Goal: Transaction & Acquisition: Purchase product/service

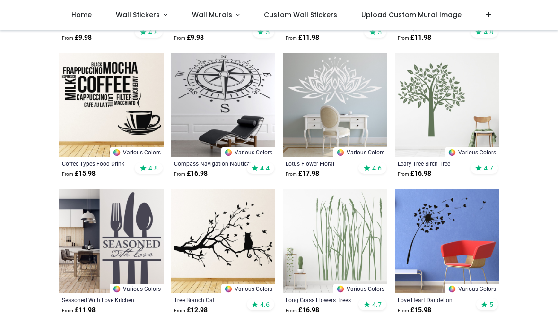
scroll to position [453, 0]
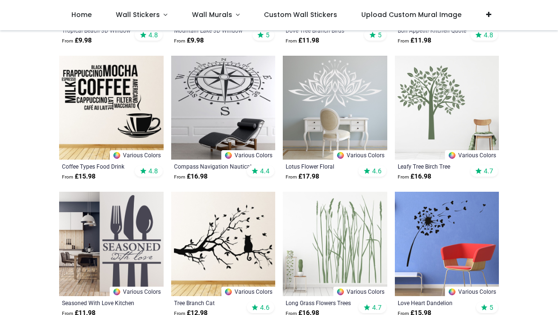
click at [438, 163] on div "Leafy Tree Birch Tree" at bounding box center [437, 167] width 79 height 8
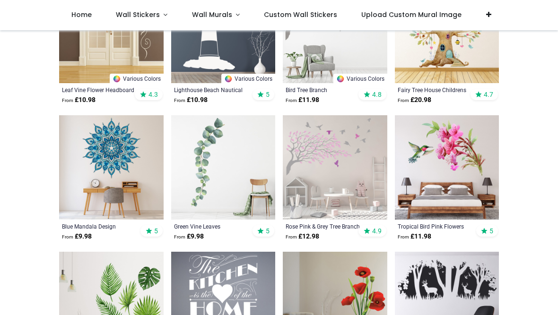
scroll to position [803, 0]
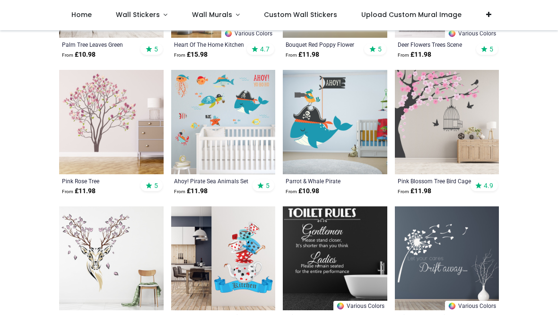
scroll to position [1121, 0]
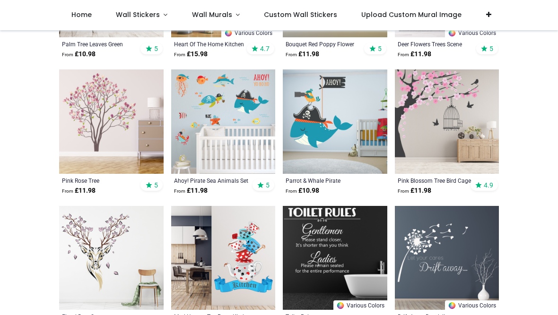
click at [536, 229] on div "Pricelist : Public Pricelist Public Pricelist Decor Wall Stickers Home > Decor" at bounding box center [279, 36] width 558 height 2253
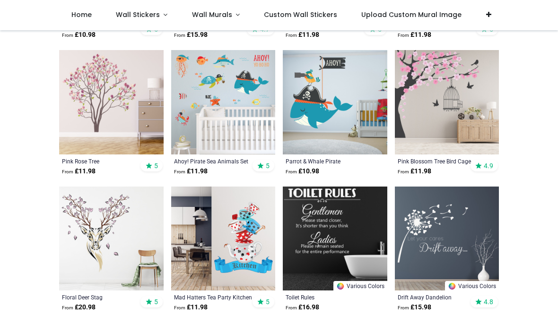
scroll to position [1141, 0]
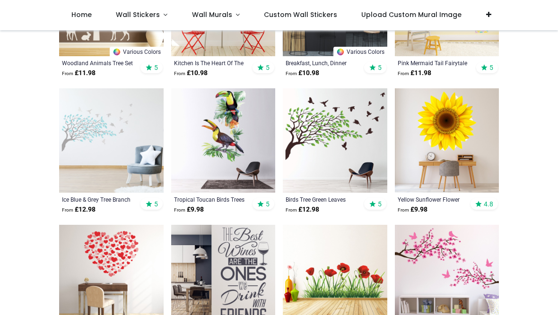
scroll to position [2471, 0]
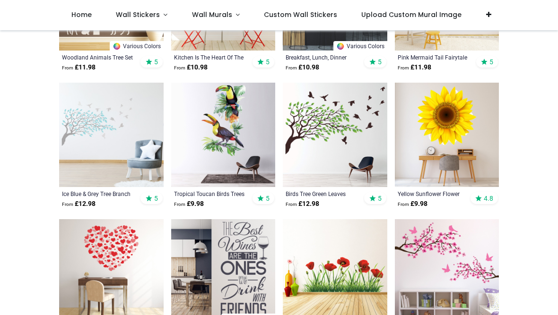
click at [324, 192] on div "Birds Tree Green Leaves" at bounding box center [324, 194] width 79 height 8
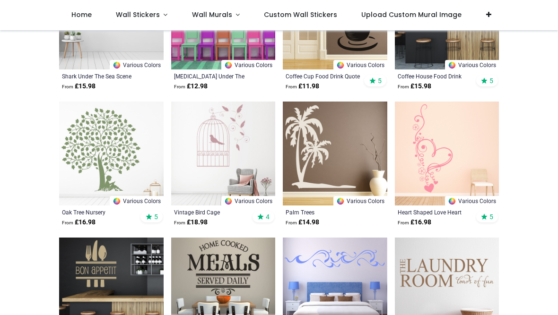
scroll to position [3684, 0]
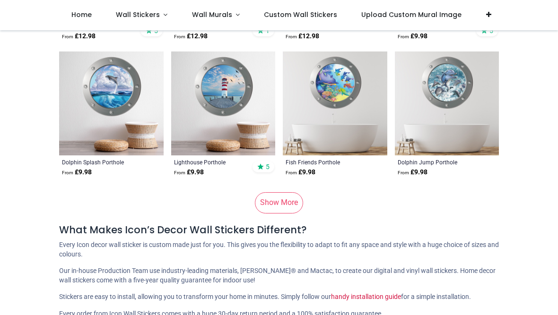
scroll to position [4819, 0]
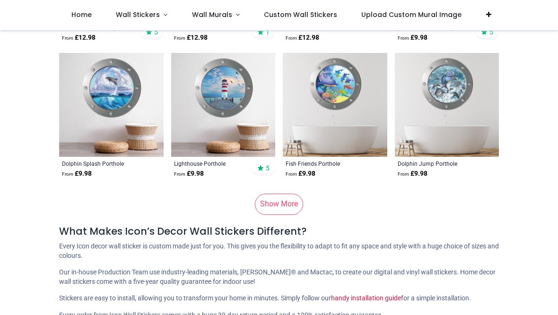
click at [285, 203] on link "Show More" at bounding box center [279, 204] width 48 height 21
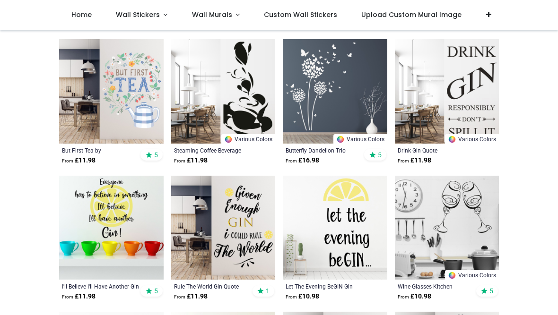
scroll to position [5243, 0]
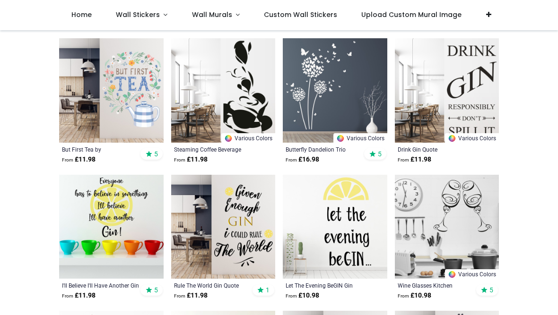
click at [332, 147] on div "Butterfly Dandelion Trio" at bounding box center [324, 150] width 79 height 8
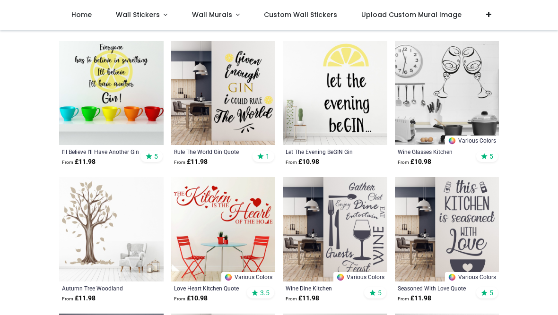
scroll to position [5388, 0]
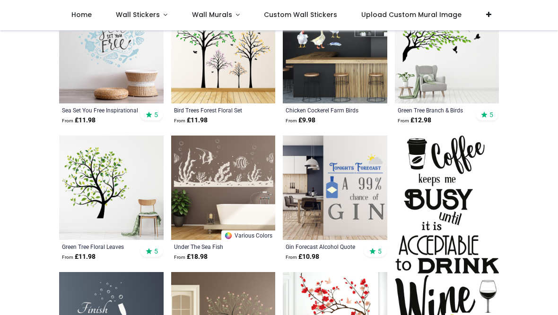
scroll to position [6510, 0]
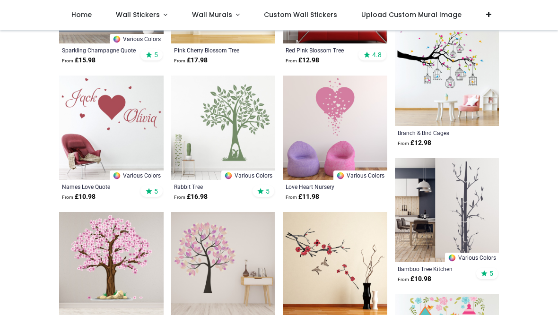
scroll to position [6841, 0]
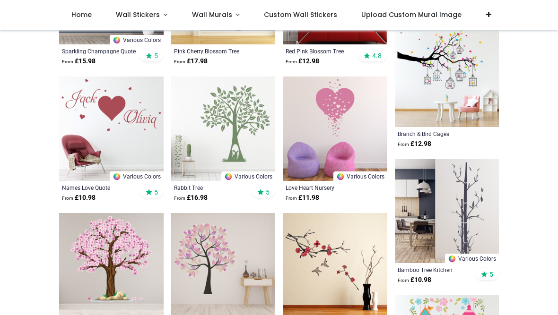
click at [194, 184] on div "Rabbit Tree" at bounding box center [213, 188] width 79 height 8
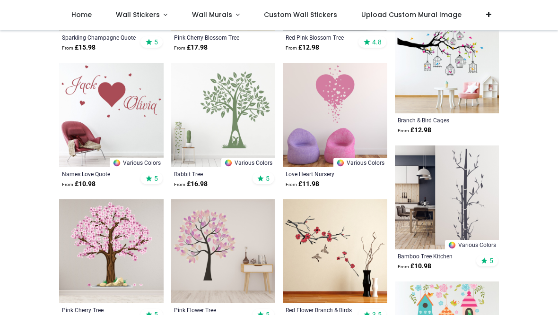
scroll to position [6861, 0]
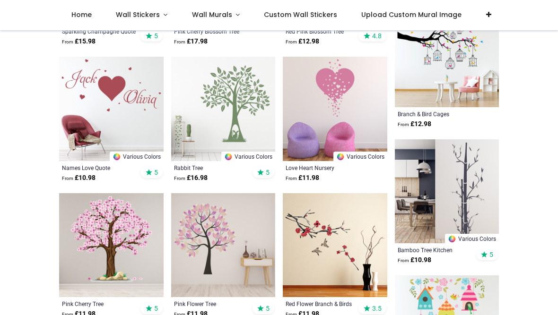
click at [258, 112] on img at bounding box center [223, 109] width 104 height 104
click at [251, 114] on img at bounding box center [223, 109] width 104 height 104
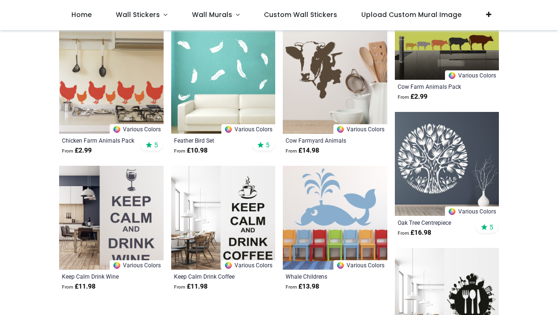
scroll to position [8527, 0]
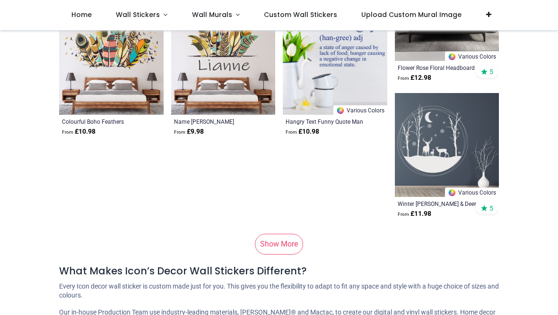
scroll to position [9634, 0]
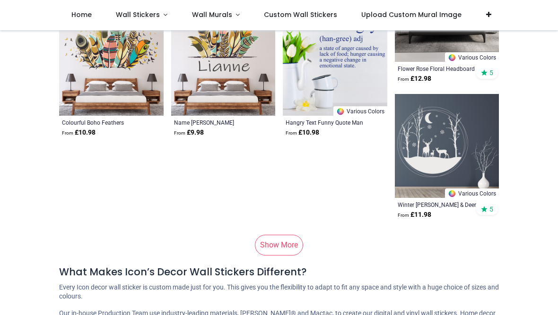
click at [287, 242] on link "Show More" at bounding box center [279, 245] width 48 height 21
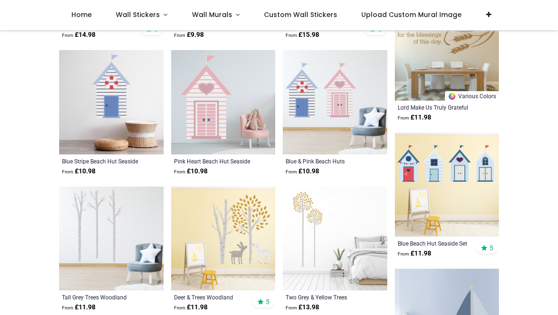
scroll to position [11260, 0]
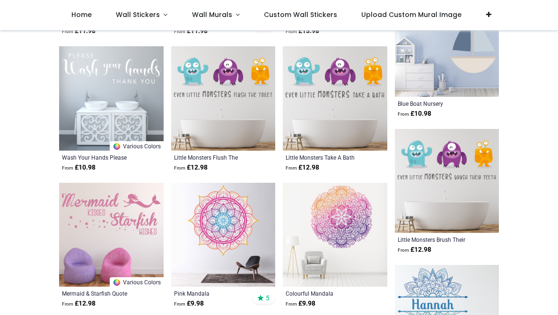
scroll to position [11509, 0]
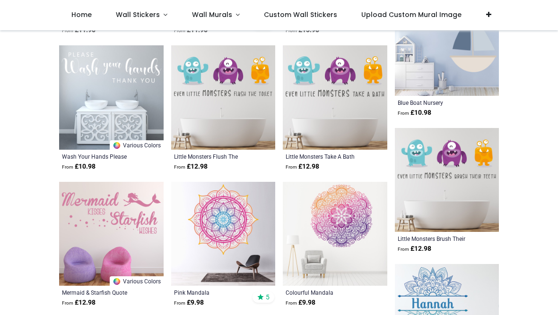
click at [322, 290] on div "Colourful Mandala" at bounding box center [324, 293] width 79 height 8
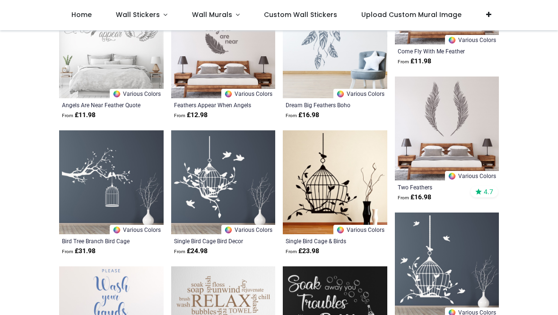
scroll to position [12106, 0]
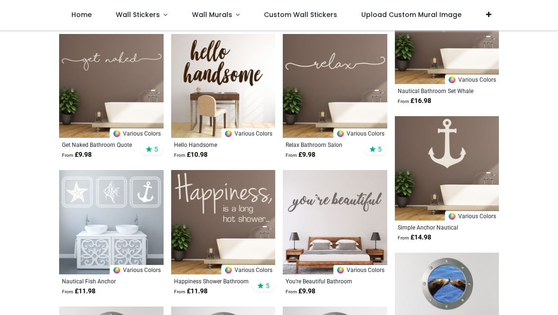
scroll to position [12471, 0]
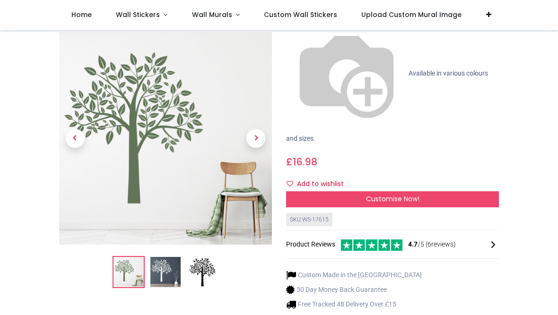
scroll to position [117, 0]
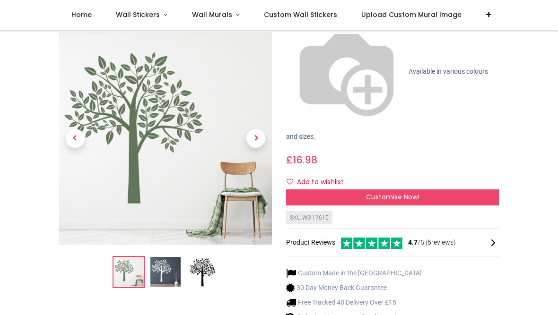
click at [481, 190] on div "Customise Now!" at bounding box center [392, 198] width 213 height 16
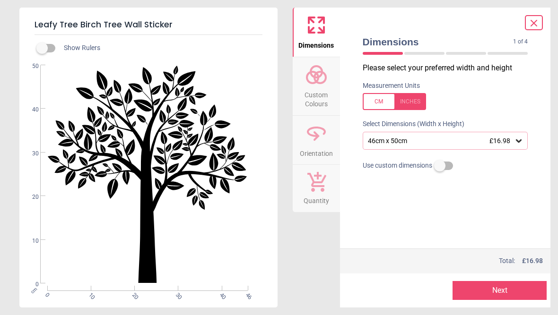
click at [524, 138] on div "46cm x 50cm £16.98" at bounding box center [445, 141] width 165 height 18
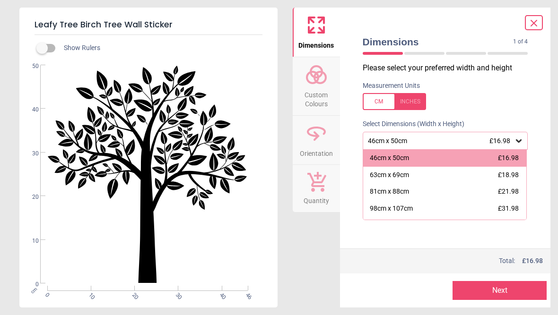
click at [525, 292] on button "Next" at bounding box center [499, 290] width 94 height 19
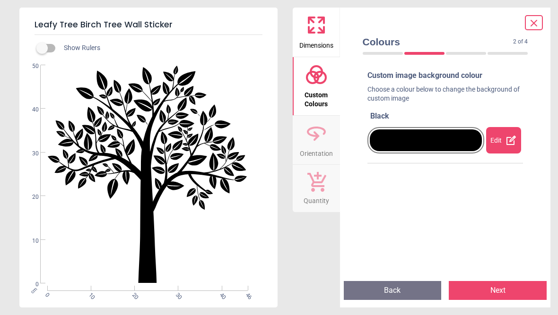
click at [476, 143] on div at bounding box center [426, 141] width 112 height 22
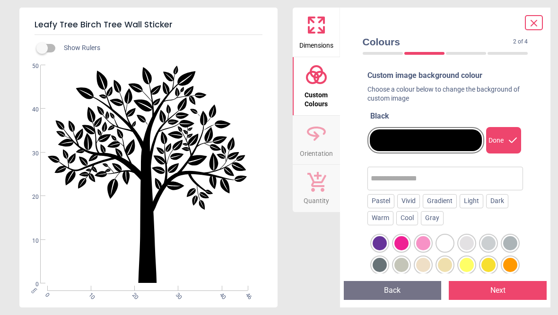
click at [480, 198] on div "Light" at bounding box center [471, 201] width 24 height 14
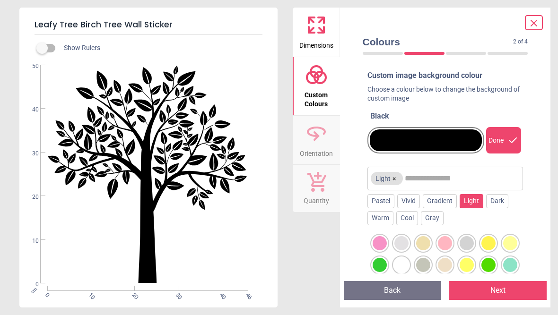
click at [491, 262] on div at bounding box center [488, 265] width 14 height 14
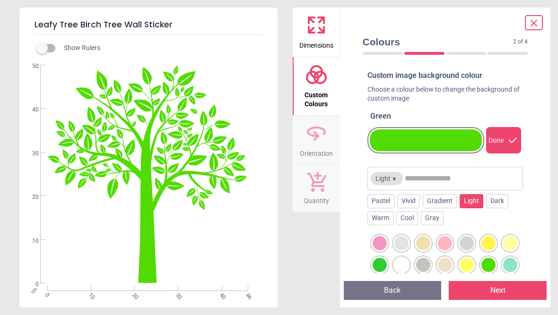
click at [378, 258] on div at bounding box center [379, 265] width 14 height 14
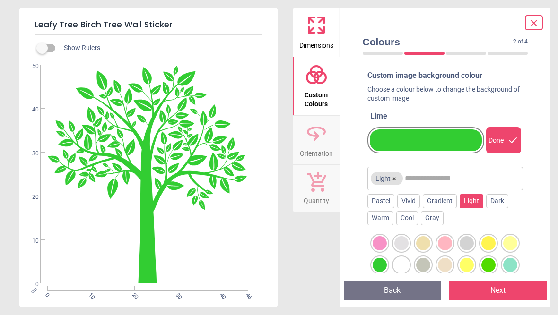
click at [513, 261] on div at bounding box center [510, 265] width 14 height 14
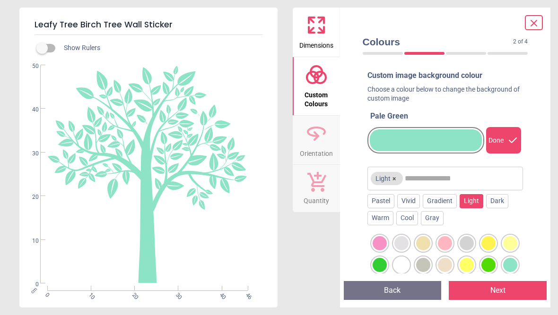
click at [538, 21] on icon at bounding box center [533, 22] width 11 height 11
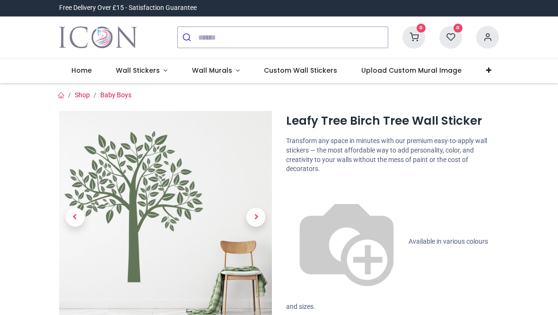
scroll to position [0, 0]
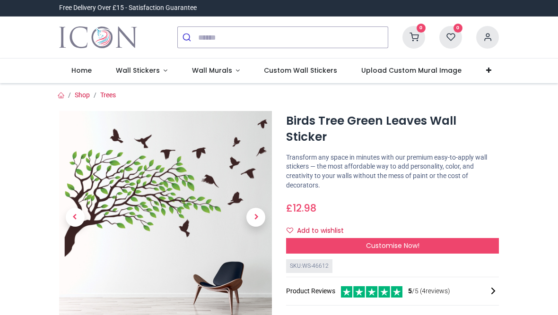
click at [492, 238] on div "Customise Now!" at bounding box center [392, 246] width 213 height 16
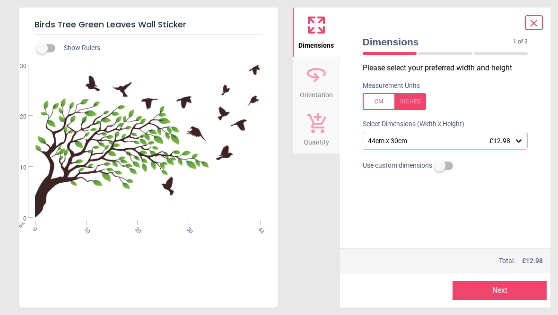
click at [522, 143] on icon at bounding box center [518, 140] width 9 height 9
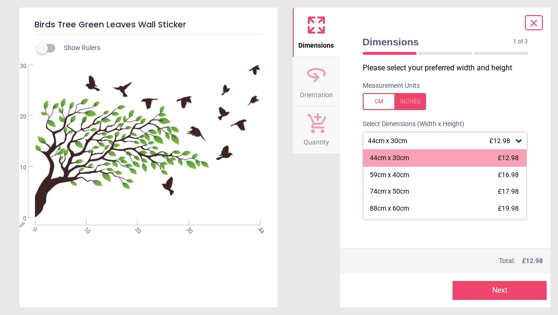
click at [526, 174] on div "59cm x 40cm £16.98" at bounding box center [445, 175] width 164 height 17
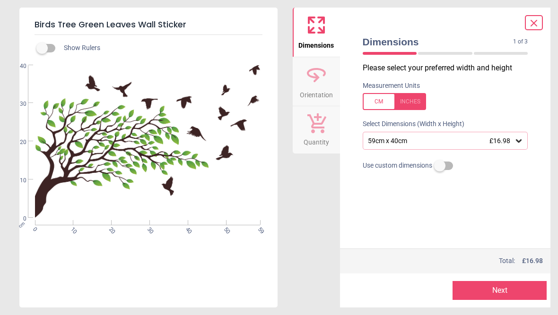
click at [533, 294] on button "Next" at bounding box center [499, 290] width 94 height 19
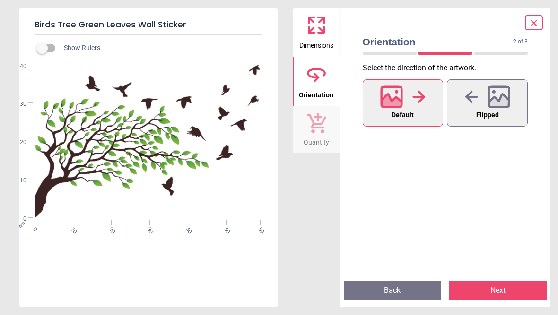
click at [511, 107] on button "Flipped" at bounding box center [487, 102] width 81 height 47
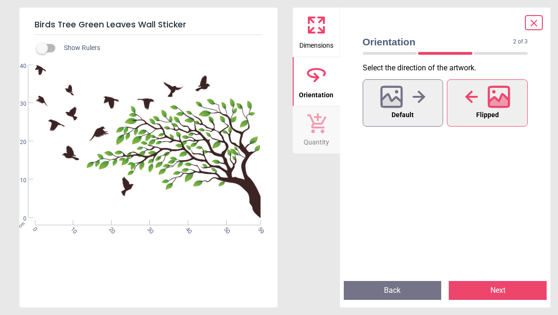
click at [417, 102] on icon at bounding box center [418, 97] width 13 height 14
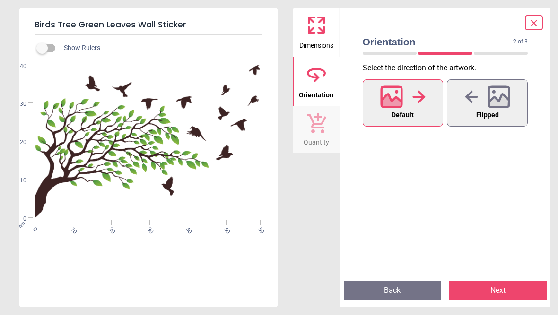
click at [526, 291] on button "Next" at bounding box center [498, 290] width 98 height 19
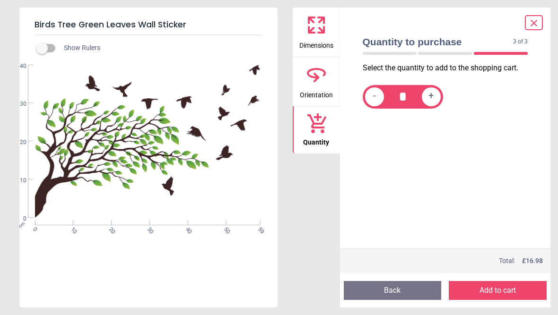
click at [537, 18] on icon at bounding box center [533, 22] width 11 height 11
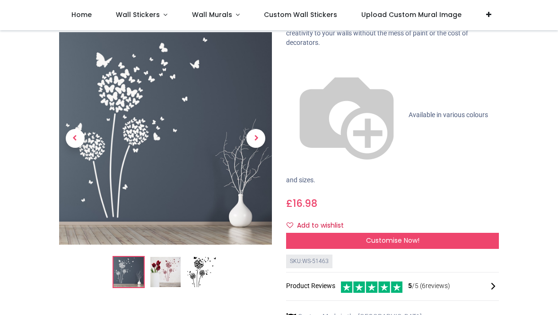
scroll to position [90, 0]
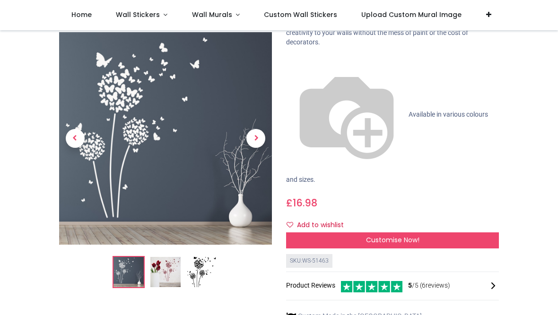
click at [485, 233] on div "Customise Now!" at bounding box center [392, 241] width 213 height 16
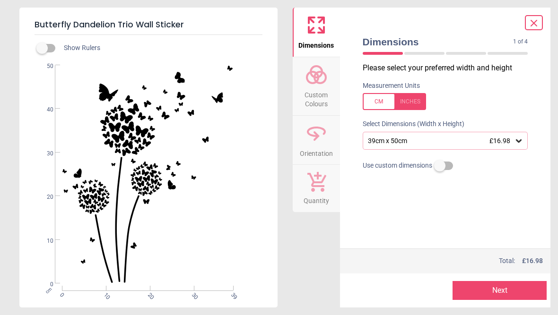
click at [523, 144] on icon at bounding box center [518, 140] width 9 height 9
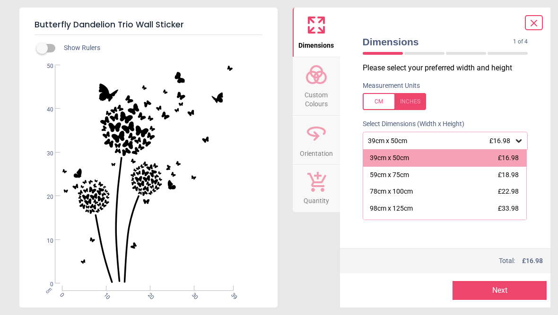
click at [519, 175] on div "59cm x 75cm £18.98" at bounding box center [445, 175] width 164 height 17
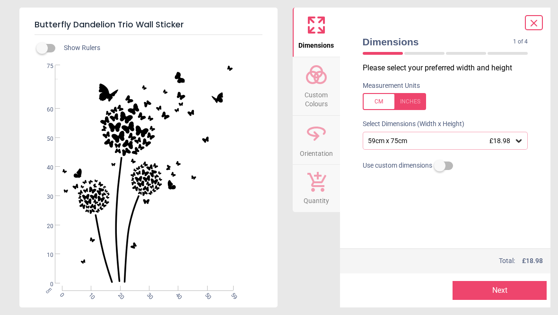
click at [518, 300] on button "Next" at bounding box center [499, 290] width 94 height 19
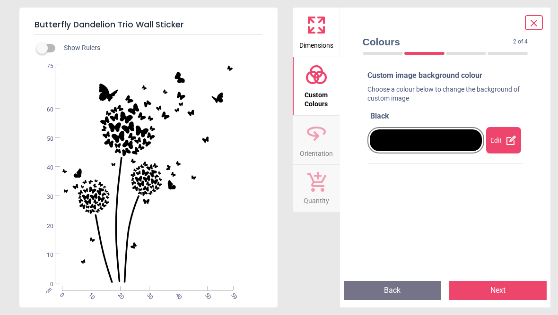
click at [463, 138] on div at bounding box center [426, 141] width 112 height 22
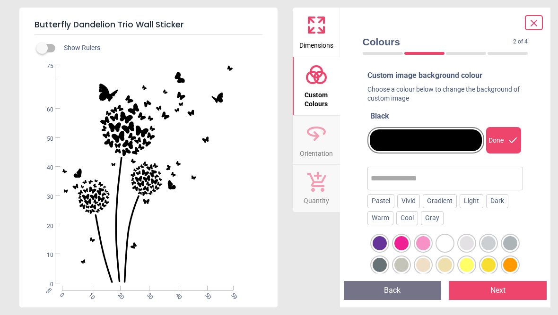
click at [448, 239] on div at bounding box center [445, 243] width 14 height 14
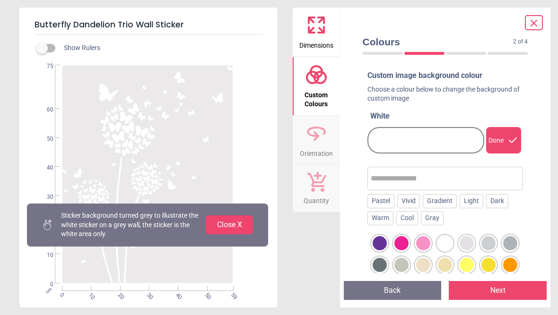
click at [380, 262] on div at bounding box center [379, 265] width 14 height 14
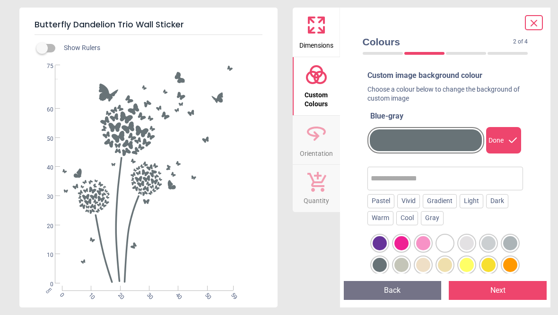
click at [382, 241] on div at bounding box center [379, 243] width 14 height 14
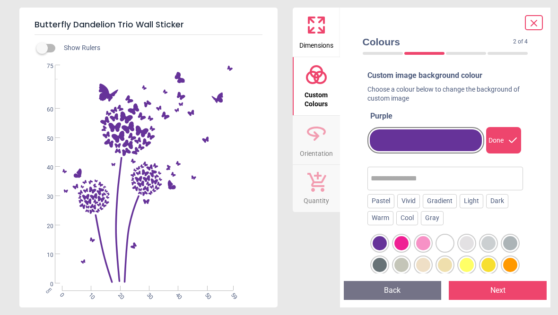
click at [406, 240] on div at bounding box center [401, 243] width 14 height 14
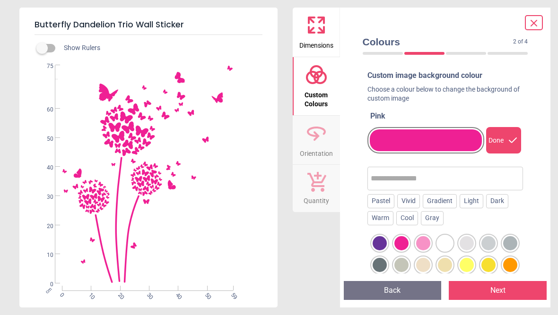
click at [467, 240] on div at bounding box center [466, 243] width 14 height 14
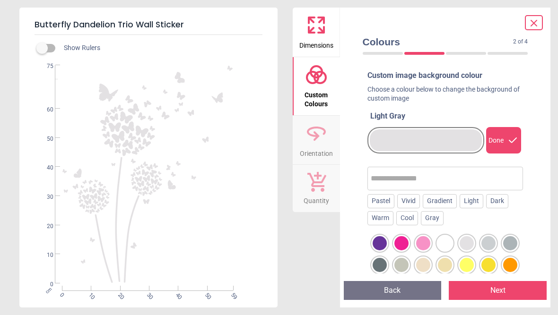
click at [494, 241] on div at bounding box center [488, 243] width 14 height 14
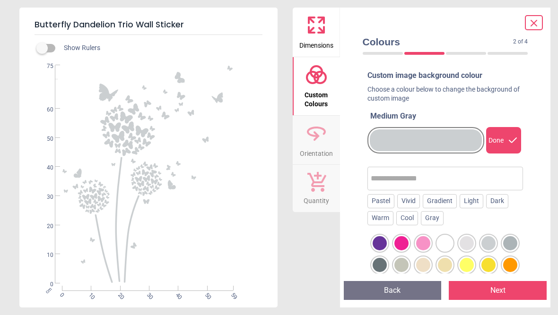
click at [515, 242] on div at bounding box center [510, 243] width 14 height 14
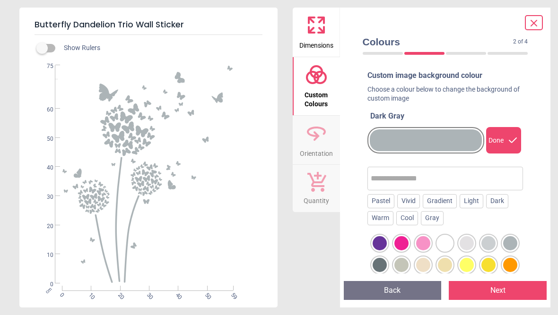
click at [382, 264] on div at bounding box center [379, 265] width 14 height 14
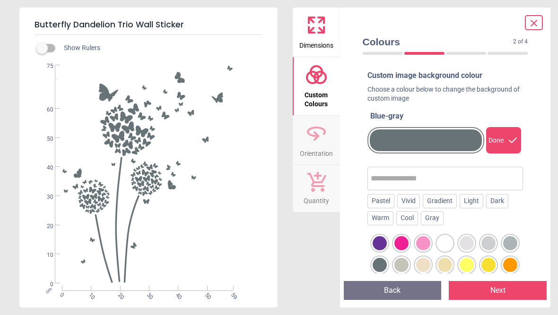
click at [404, 262] on div at bounding box center [401, 265] width 14 height 14
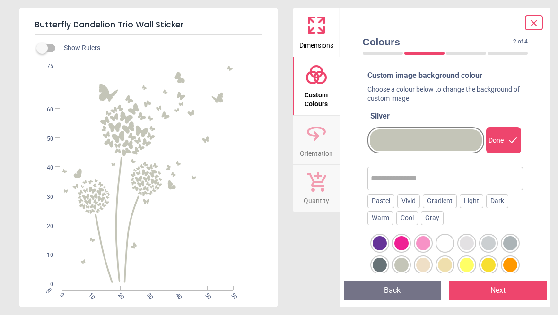
click at [426, 264] on div at bounding box center [423, 265] width 14 height 14
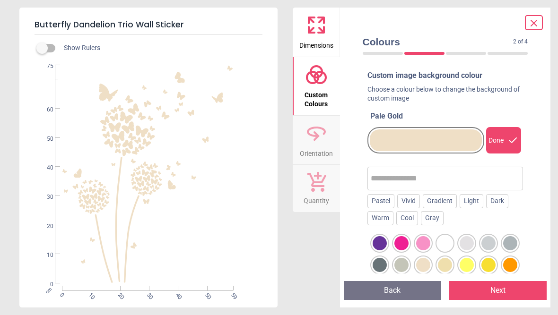
click at [448, 262] on div at bounding box center [445, 265] width 14 height 14
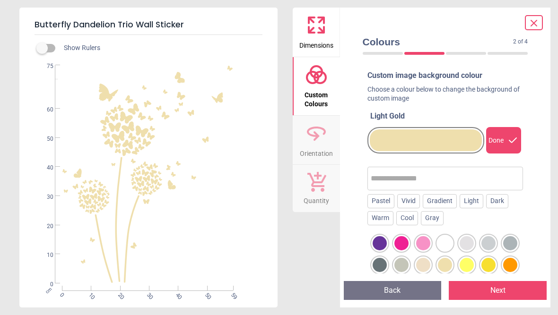
click at [426, 263] on div at bounding box center [423, 265] width 14 height 14
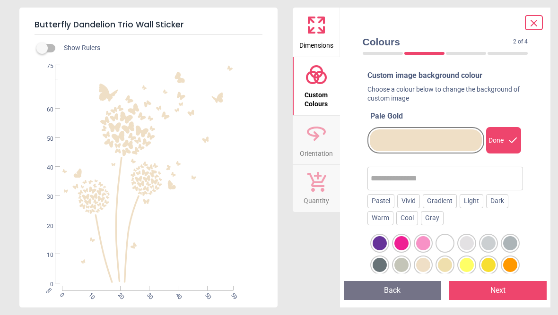
click at [469, 263] on div at bounding box center [466, 265] width 14 height 14
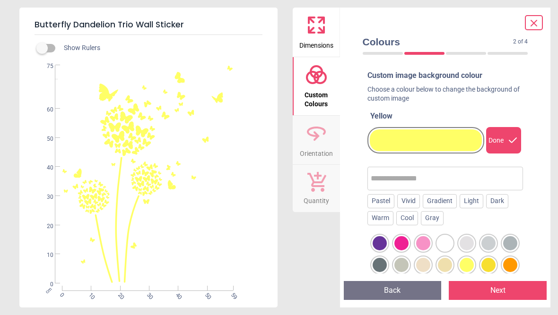
click at [492, 264] on div at bounding box center [488, 265] width 14 height 14
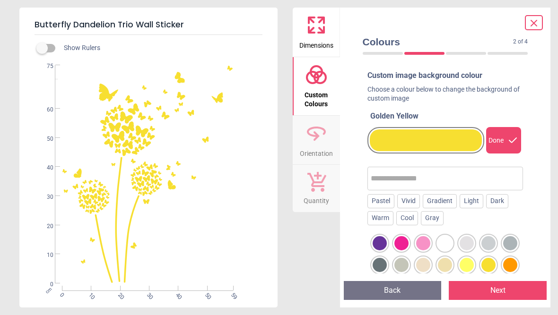
click at [514, 264] on div at bounding box center [510, 265] width 14 height 14
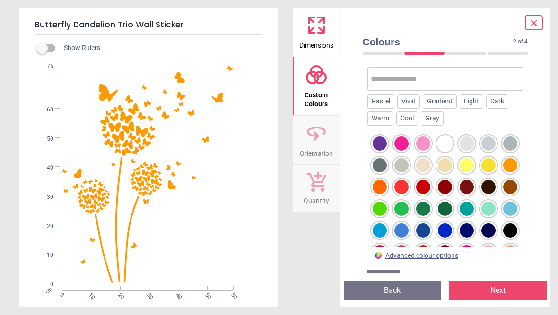
scroll to position [103, 0]
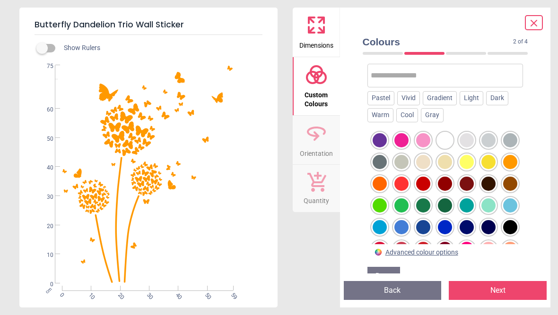
click at [383, 203] on div at bounding box center [379, 206] width 14 height 14
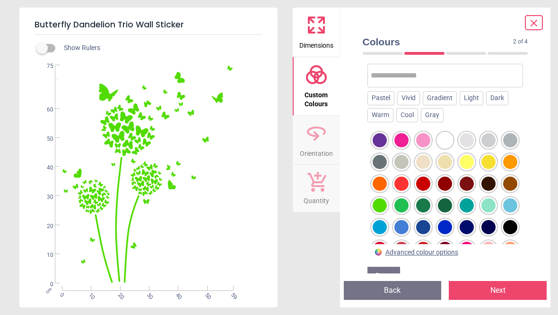
click at [404, 203] on div at bounding box center [401, 206] width 14 height 14
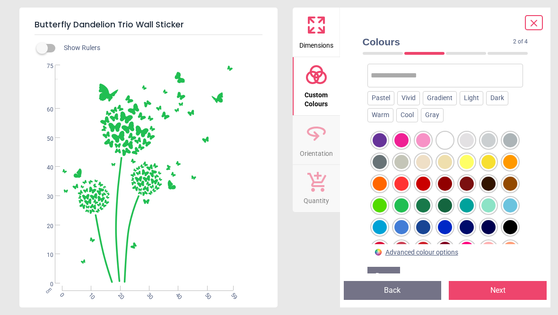
click at [440, 223] on div at bounding box center [445, 227] width 14 height 14
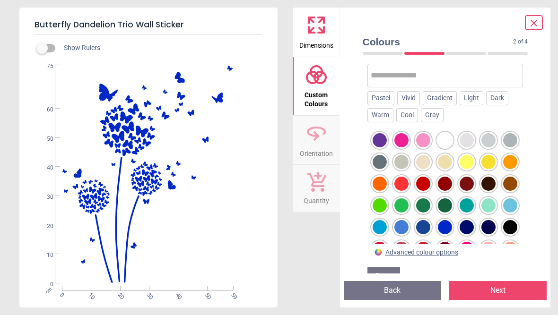
click at [429, 203] on div at bounding box center [423, 206] width 14 height 14
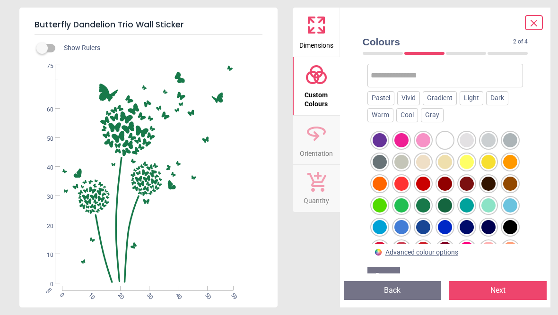
click at [446, 202] on div at bounding box center [445, 206] width 14 height 14
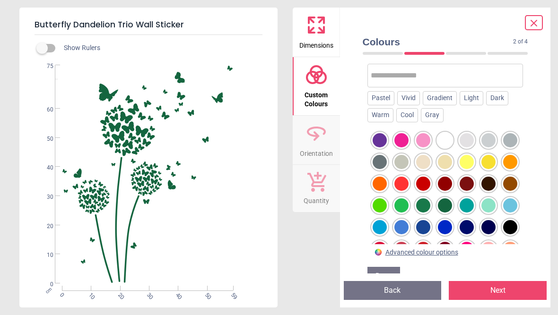
click at [450, 208] on div at bounding box center [445, 206] width 14 height 14
click at [468, 205] on div at bounding box center [466, 206] width 14 height 14
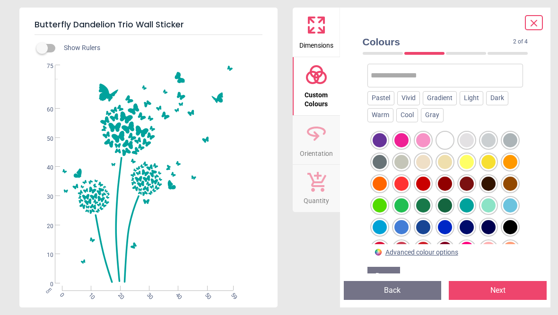
click at [492, 204] on div at bounding box center [488, 206] width 14 height 14
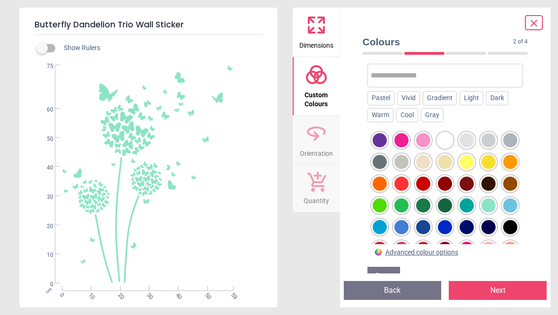
click at [515, 206] on div at bounding box center [510, 206] width 14 height 14
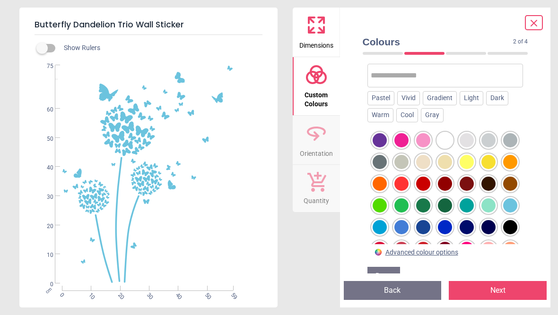
click at [513, 228] on div at bounding box center [510, 227] width 14 height 14
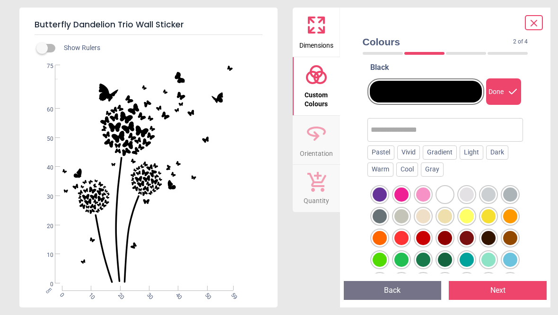
scroll to position [48, 0]
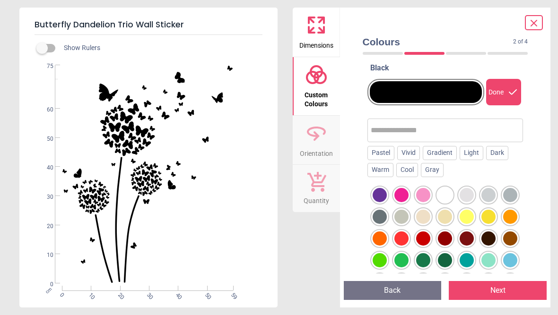
click at [449, 153] on div "Gradient" at bounding box center [440, 153] width 34 height 14
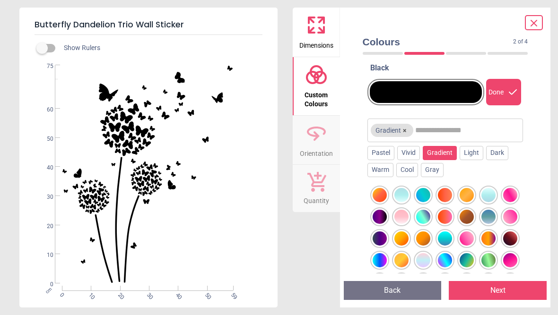
click at [493, 257] on div at bounding box center [488, 260] width 14 height 14
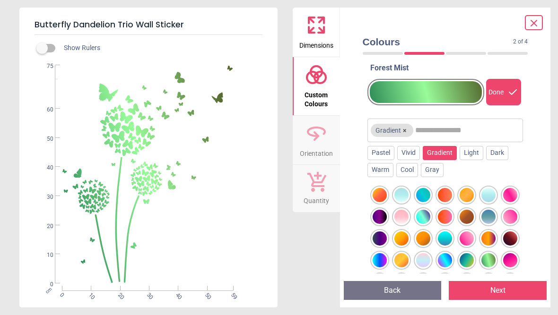
click at [468, 259] on div at bounding box center [466, 260] width 14 height 14
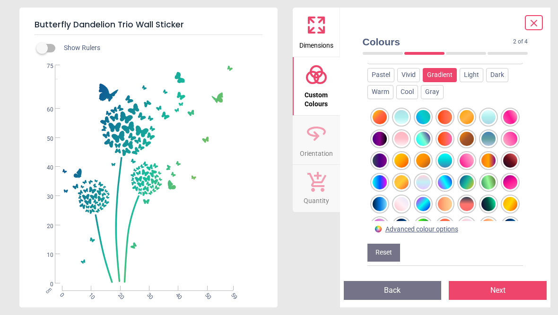
scroll to position [130, 0]
click at [492, 200] on div at bounding box center [488, 204] width 14 height 14
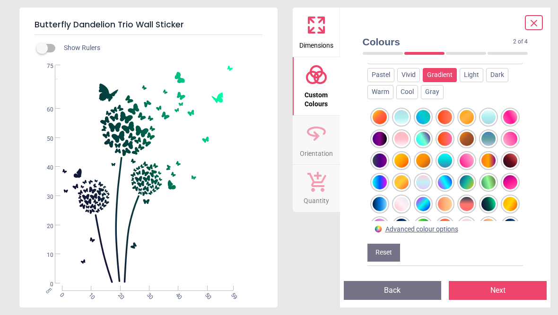
click at [537, 225] on div "Colours 2 of 4 2 of 5 Custom image background colour Choose a colour below to c…" at bounding box center [445, 158] width 211 height 300
click at [529, 224] on div "Custom image background colour Choose a colour below to change the background o…" at bounding box center [445, 168] width 181 height 210
click at [428, 219] on div at bounding box center [423, 226] width 14 height 14
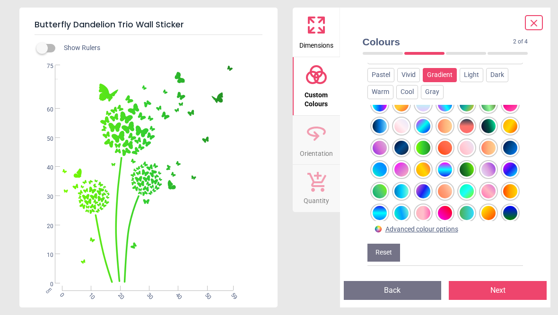
scroll to position [78, 0]
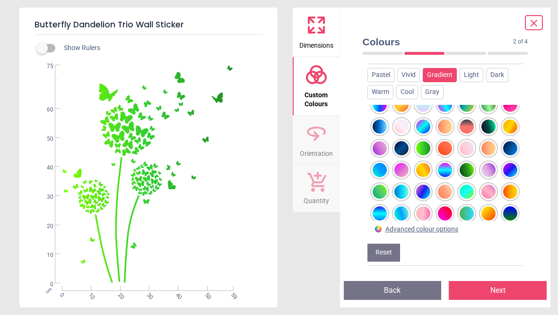
click at [382, 185] on div at bounding box center [379, 192] width 14 height 14
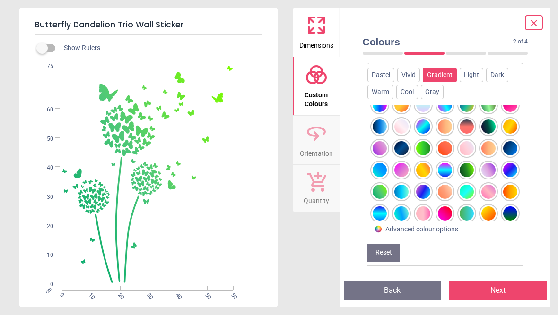
click at [388, 85] on div "Warm" at bounding box center [380, 92] width 26 height 14
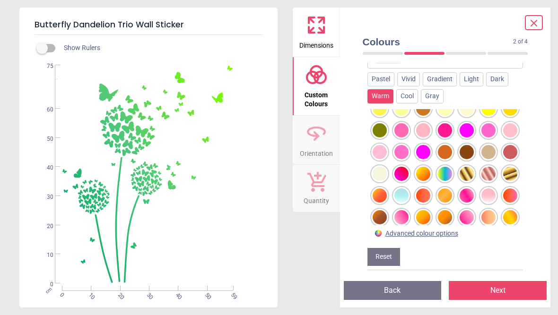
scroll to position [121, 0]
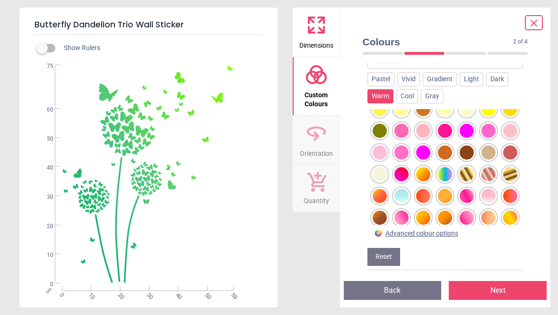
click at [384, 126] on div at bounding box center [379, 131] width 14 height 14
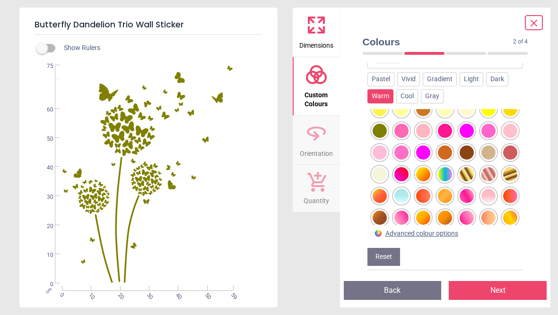
click at [402, 236] on div at bounding box center [401, 240] width 14 height 14
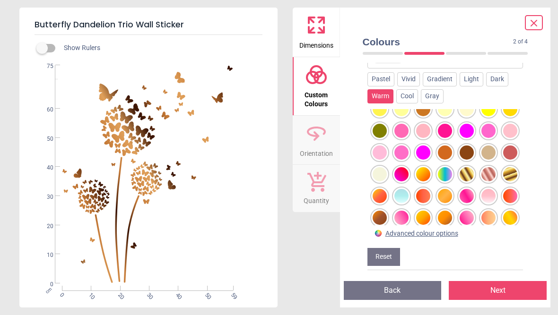
click at [424, 239] on div at bounding box center [423, 240] width 14 height 14
click at [440, 239] on div "Advanced colour options" at bounding box center [421, 233] width 73 height 9
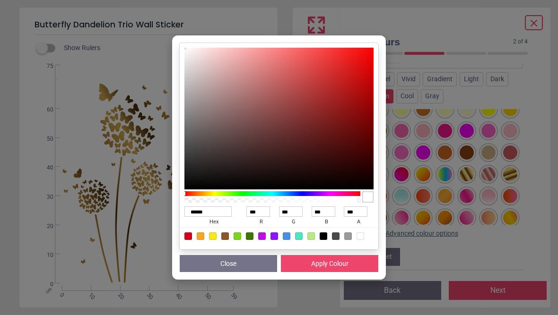
click at [535, 171] on div "****** hex *** r *** g *** b *** a Close Apply Colour" at bounding box center [279, 157] width 558 height 315
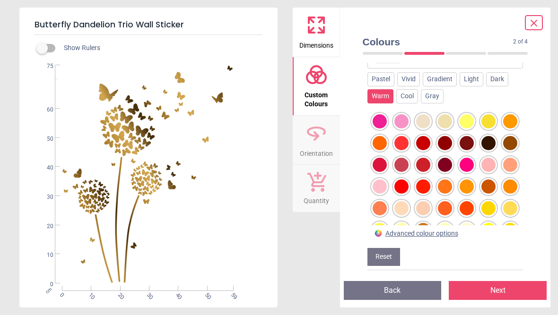
scroll to position [0, 0]
click at [387, 76] on div "Pastel" at bounding box center [380, 79] width 27 height 14
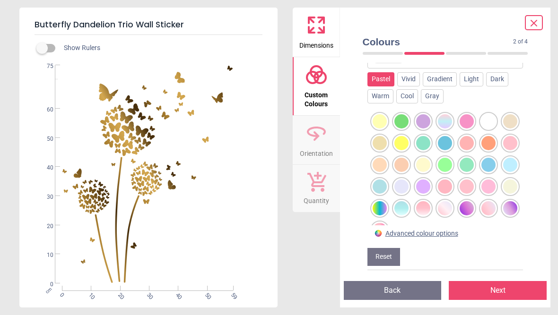
click at [469, 159] on div at bounding box center [466, 165] width 14 height 14
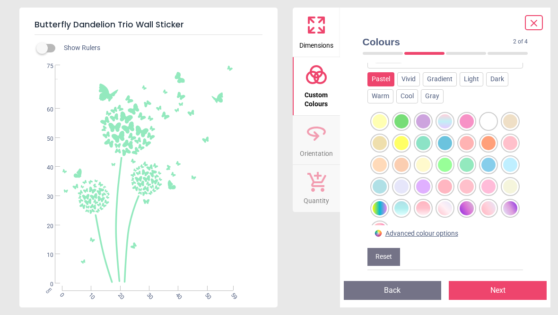
click at [448, 159] on div at bounding box center [445, 165] width 14 height 14
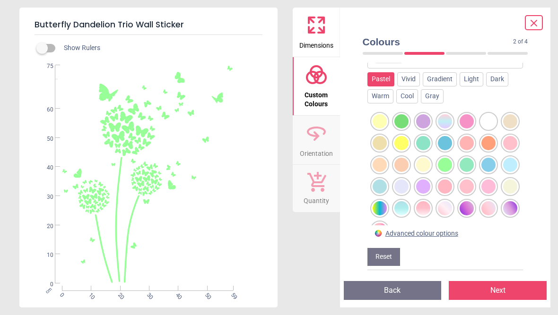
click at [406, 125] on div at bounding box center [401, 121] width 14 height 14
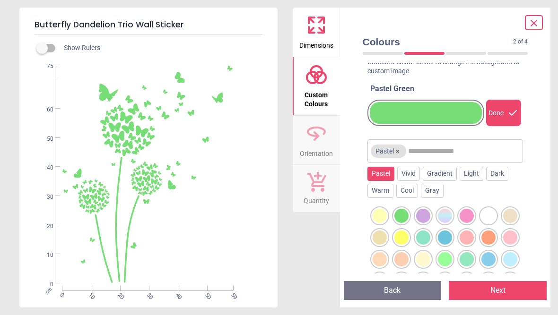
scroll to position [27, 0]
click at [413, 188] on div "Cool" at bounding box center [407, 191] width 22 height 14
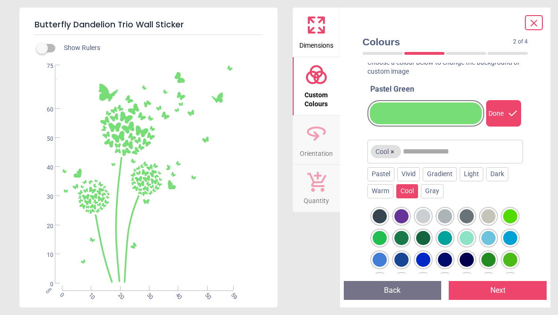
click at [536, 219] on div "Colours 2 of 4 2 of 5 Custom image background colour Choose a colour below to c…" at bounding box center [445, 158] width 211 height 300
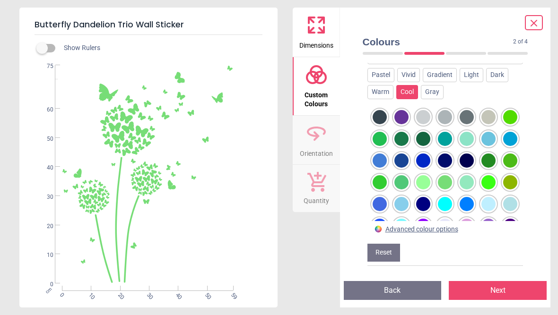
scroll to position [150, 0]
click at [514, 175] on div at bounding box center [510, 182] width 14 height 14
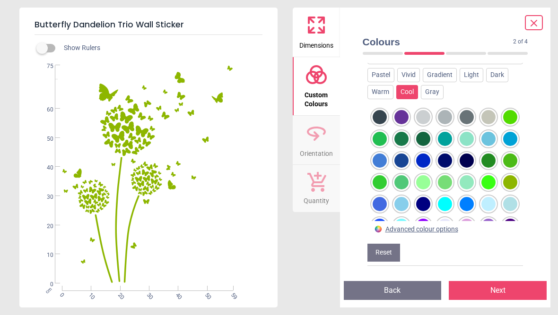
click at [402, 175] on div at bounding box center [401, 182] width 14 height 14
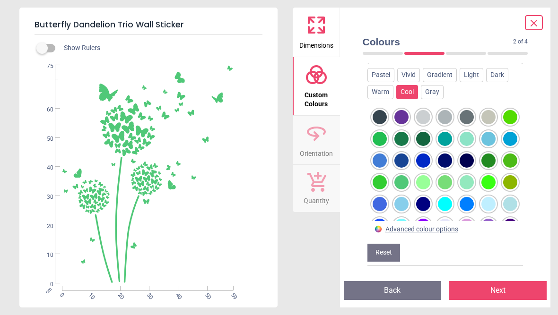
click at [401, 175] on div at bounding box center [401, 182] width 14 height 14
click at [402, 175] on div at bounding box center [401, 182] width 14 height 14
click at [382, 132] on div at bounding box center [379, 139] width 14 height 14
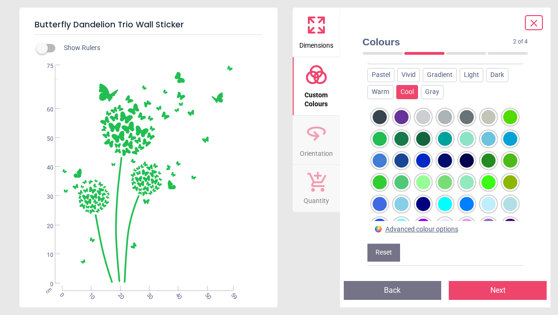
click at [513, 175] on div at bounding box center [510, 182] width 14 height 14
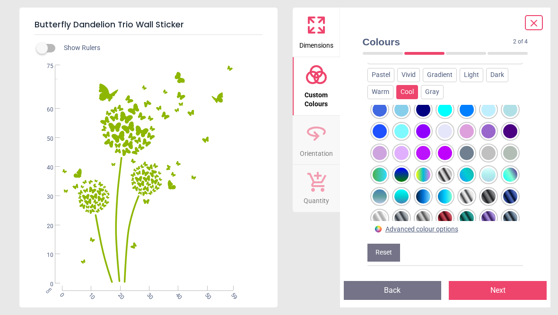
scroll to position [95, 0]
click at [380, 167] on div at bounding box center [379, 174] width 14 height 14
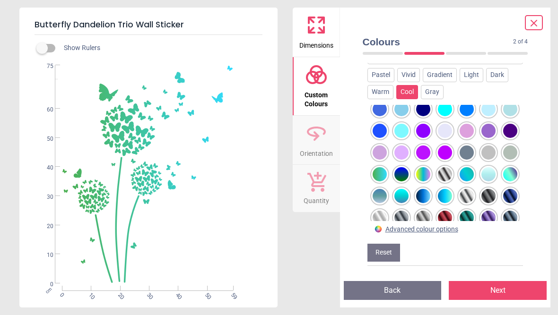
click at [381, 189] on div at bounding box center [379, 196] width 14 height 14
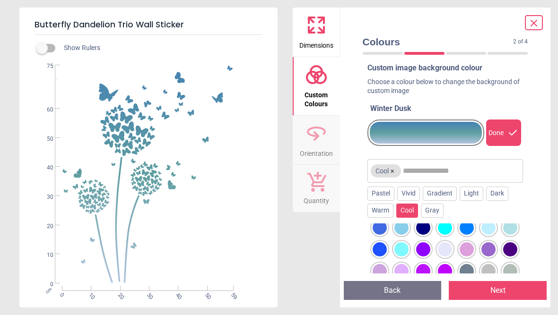
scroll to position [10, 0]
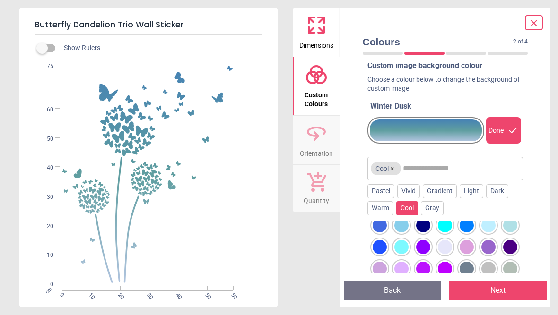
click at [534, 174] on div "Custom image background colour Choose a colour below to change the background o…" at bounding box center [445, 168] width 181 height 210
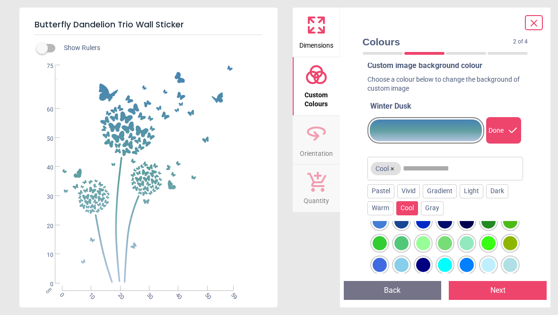
scroll to position [55, 0]
click at [511, 241] on div at bounding box center [510, 244] width 14 height 14
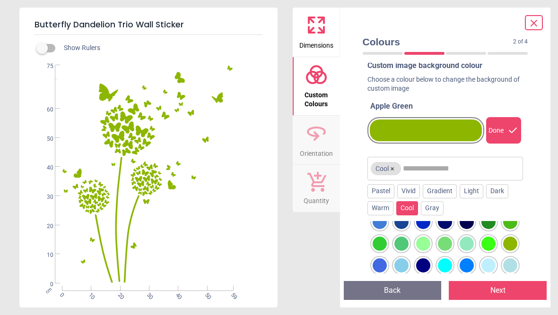
click at [491, 240] on div at bounding box center [488, 244] width 14 height 14
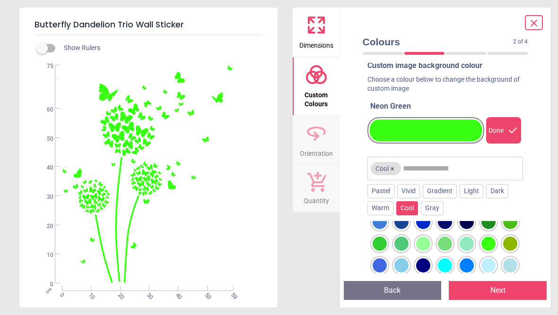
click at [469, 243] on div at bounding box center [466, 244] width 14 height 14
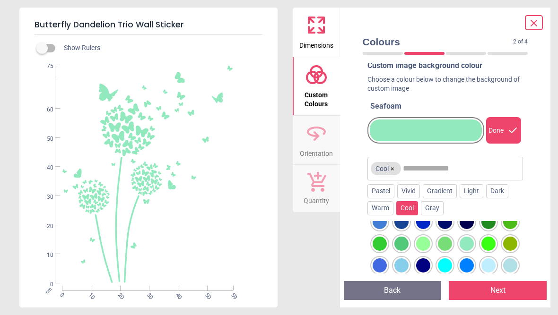
click at [446, 242] on div at bounding box center [445, 244] width 14 height 14
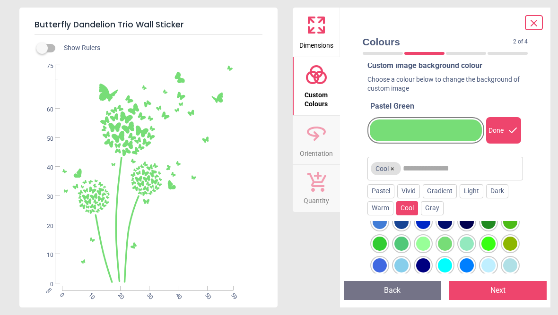
click at [423, 242] on div at bounding box center [423, 244] width 14 height 14
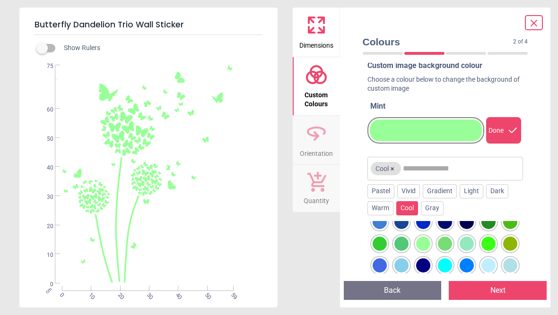
click at [403, 242] on div at bounding box center [401, 244] width 14 height 14
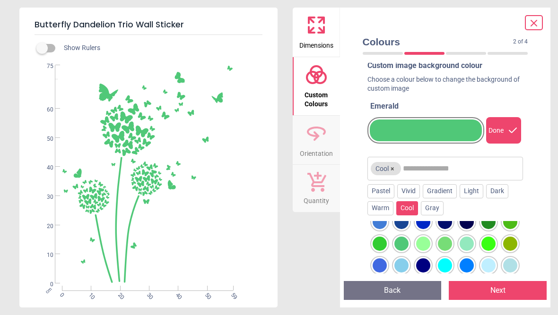
click at [379, 243] on div at bounding box center [379, 244] width 14 height 14
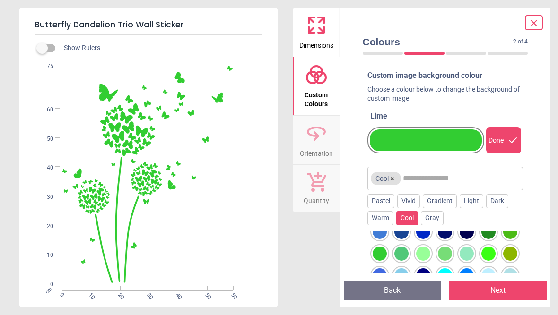
scroll to position [0, 0]
click at [513, 235] on div at bounding box center [510, 232] width 14 height 14
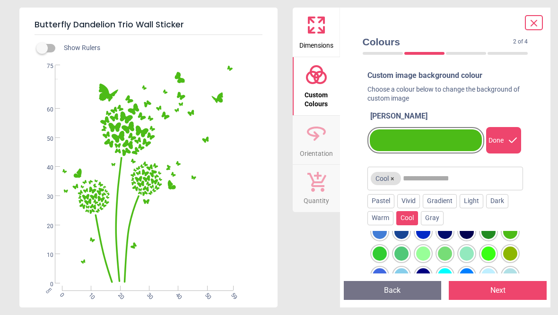
click at [489, 231] on div at bounding box center [488, 232] width 14 height 14
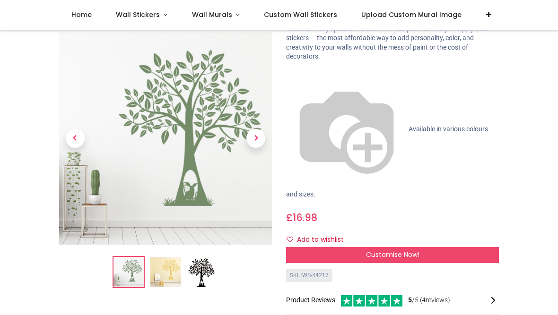
scroll to position [60, 0]
click at [478, 247] on div "Customise Now!" at bounding box center [392, 255] width 213 height 16
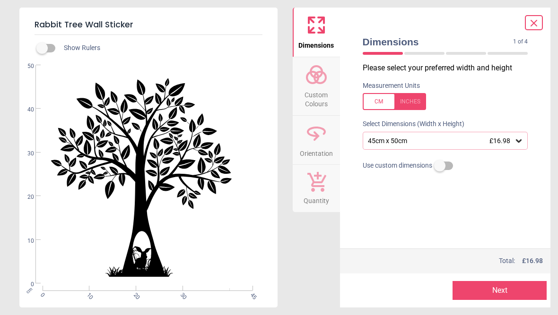
click at [527, 292] on button "Next" at bounding box center [499, 290] width 94 height 19
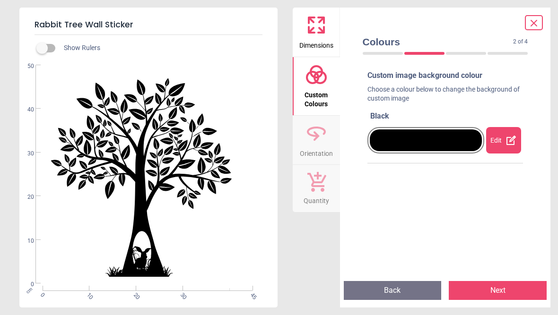
click at [505, 138] on icon at bounding box center [510, 140] width 11 height 11
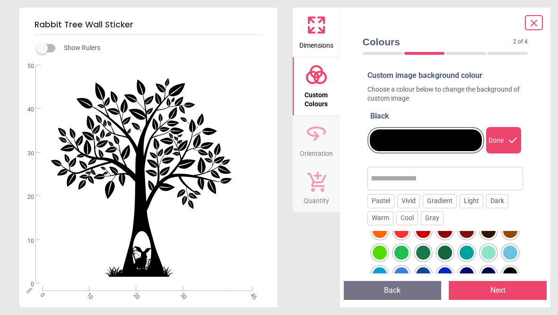
scroll to position [54, 0]
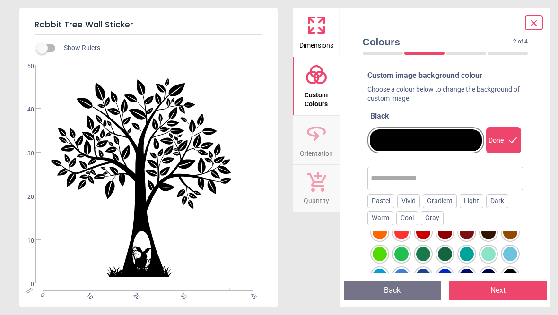
click at [508, 198] on div "Dark" at bounding box center [497, 201] width 22 height 14
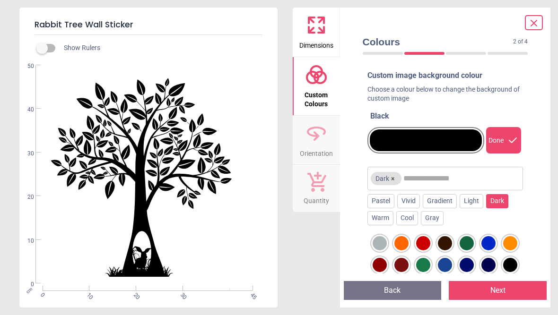
click at [429, 262] on div at bounding box center [423, 265] width 14 height 14
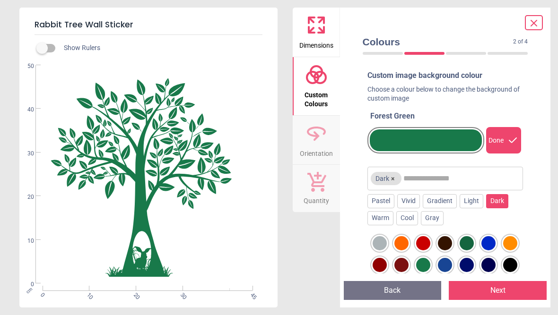
click at [481, 252] on div at bounding box center [445, 287] width 156 height 112
click at [468, 240] on div at bounding box center [466, 243] width 14 height 14
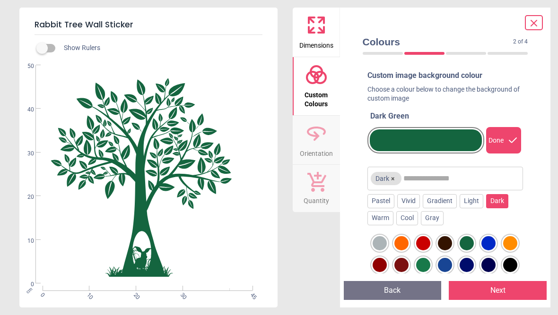
click at [426, 260] on div at bounding box center [423, 265] width 14 height 14
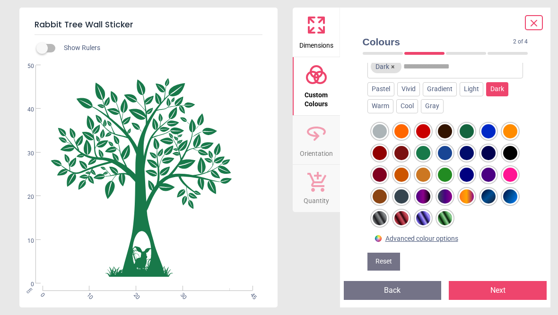
scroll to position [117, 0]
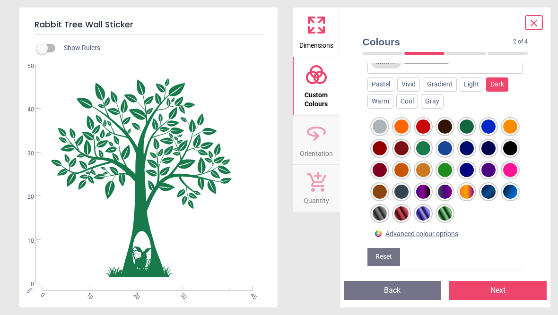
click at [448, 213] on div at bounding box center [445, 214] width 14 height 14
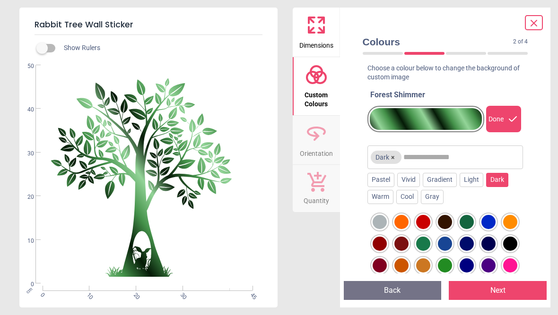
scroll to position [13, 0]
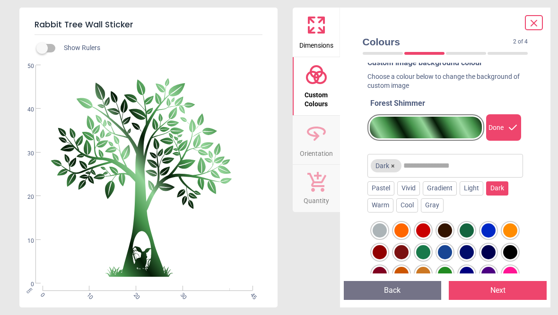
click at [450, 230] on div at bounding box center [445, 231] width 14 height 14
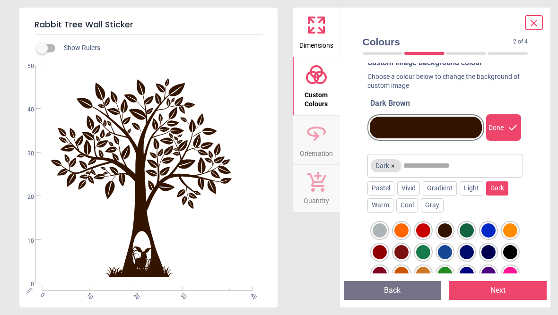
click at [514, 252] on div at bounding box center [510, 252] width 14 height 14
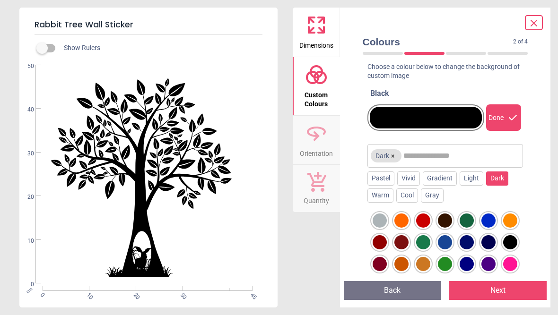
scroll to position [34, 0]
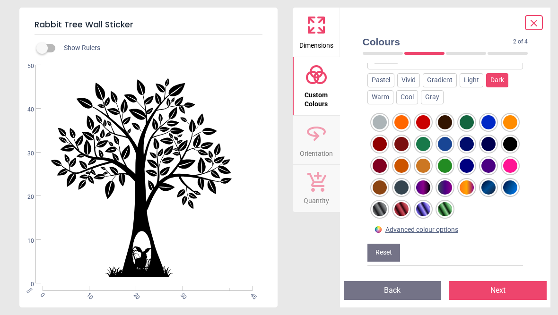
click at [530, 222] on div "Custom image background colour Choose a colour below to change the background o…" at bounding box center [445, 168] width 181 height 210
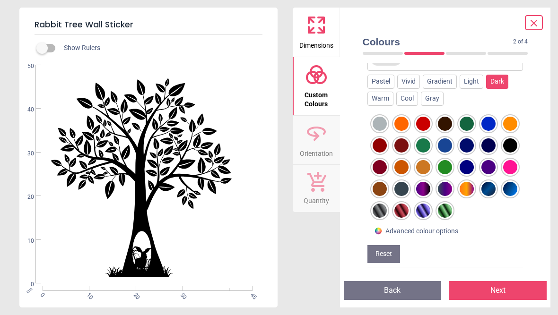
scroll to position [119, 0]
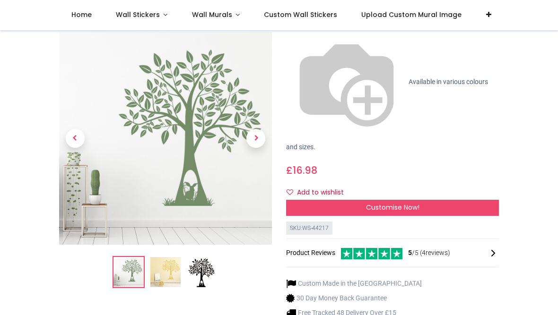
scroll to position [115, 0]
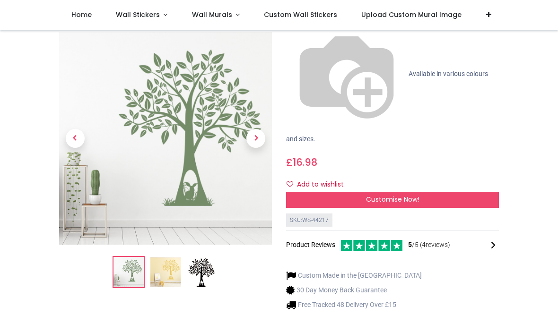
click at [174, 258] on img at bounding box center [165, 273] width 30 height 30
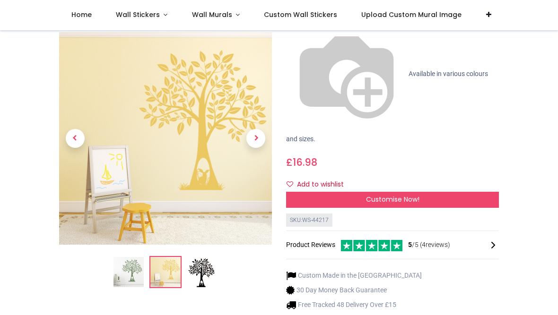
click at [213, 258] on img at bounding box center [202, 273] width 30 height 30
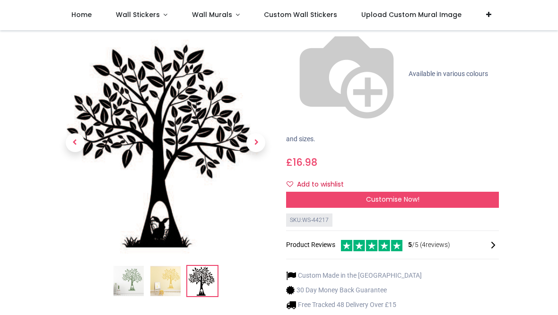
click at [134, 266] on img at bounding box center [128, 281] width 30 height 30
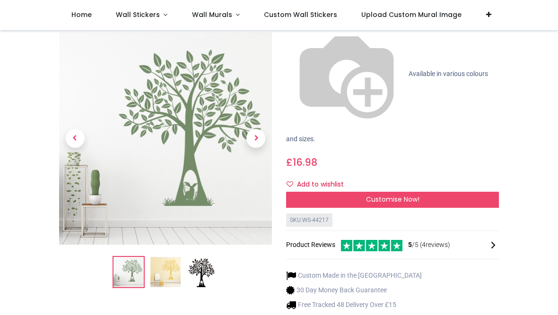
click at [478, 192] on div "Customise Now!" at bounding box center [392, 200] width 213 height 16
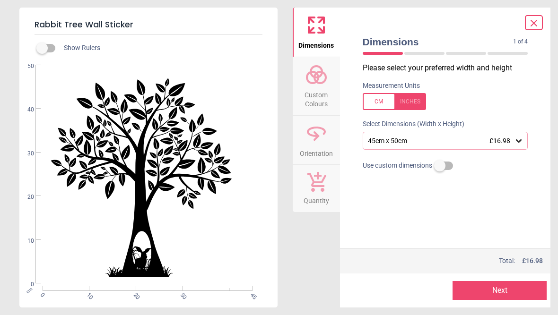
click at [523, 146] on div "45cm x 50cm £16.98" at bounding box center [445, 141] width 165 height 18
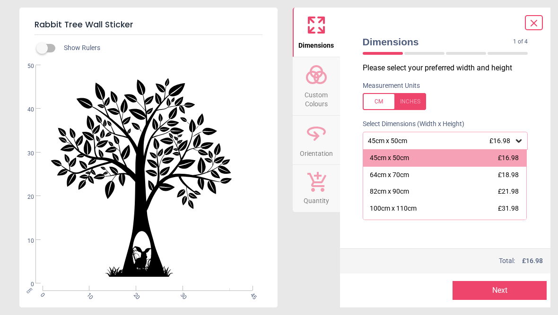
click at [522, 291] on button "Next" at bounding box center [499, 290] width 94 height 19
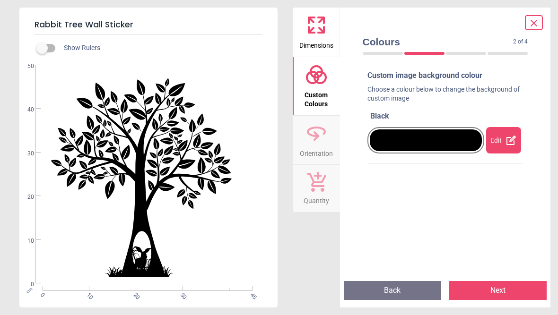
click at [506, 136] on icon at bounding box center [510, 140] width 11 height 11
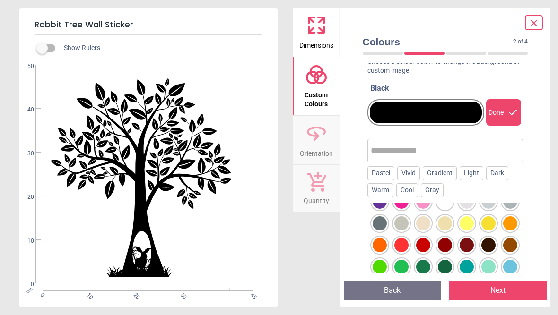
scroll to position [23, 0]
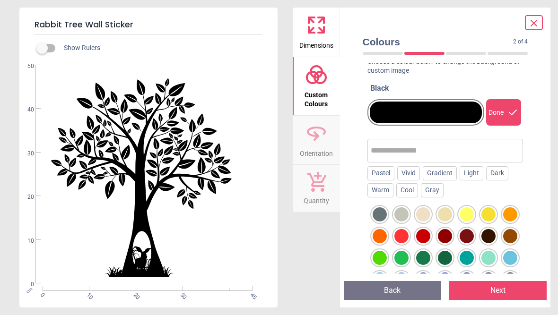
click at [386, 170] on div "Pastel" at bounding box center [380, 173] width 27 height 14
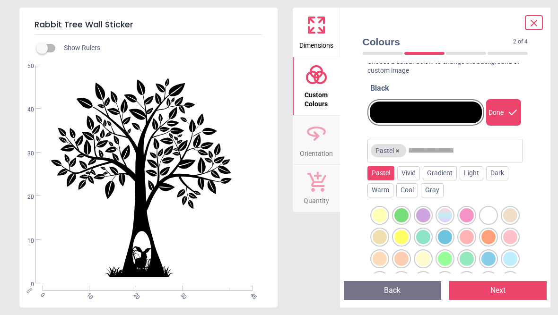
click at [402, 214] on div at bounding box center [401, 215] width 14 height 14
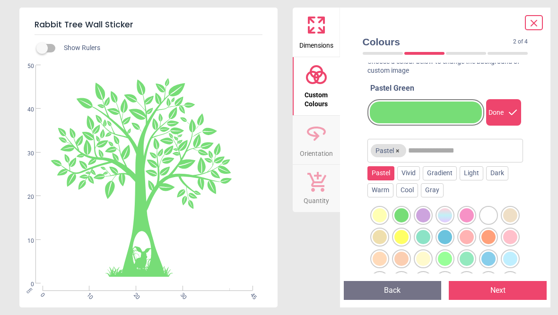
click at [428, 238] on div at bounding box center [423, 237] width 14 height 14
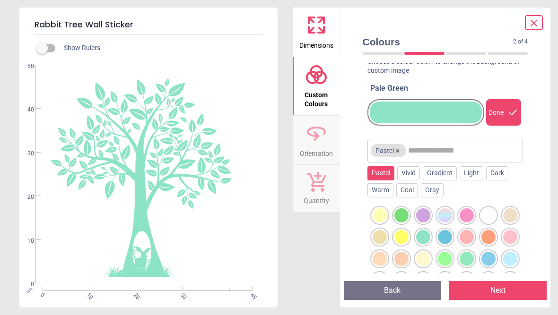
click at [451, 257] on div at bounding box center [445, 259] width 14 height 14
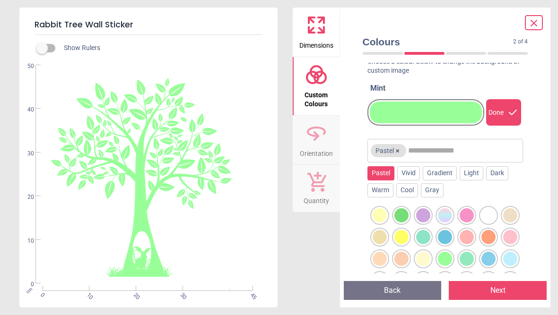
click at [470, 256] on div at bounding box center [466, 259] width 14 height 14
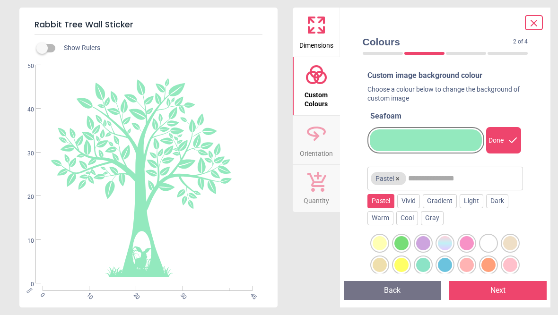
click at [413, 199] on div "Vivid" at bounding box center [408, 201] width 23 height 14
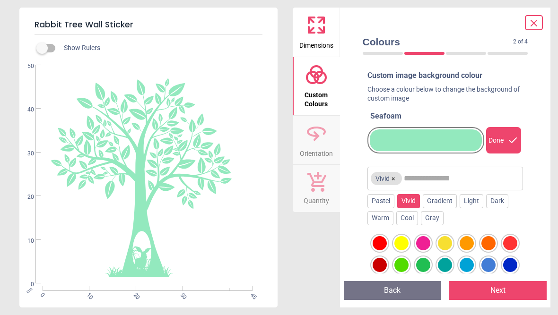
click at [404, 259] on div at bounding box center [401, 265] width 14 height 14
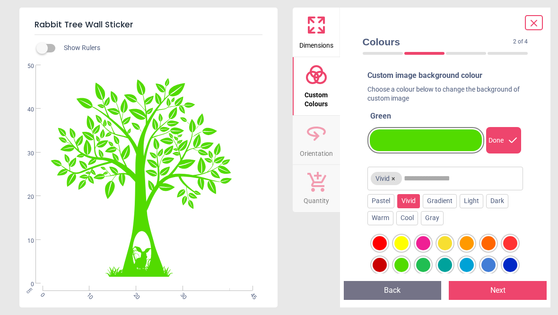
click at [428, 262] on div at bounding box center [423, 265] width 14 height 14
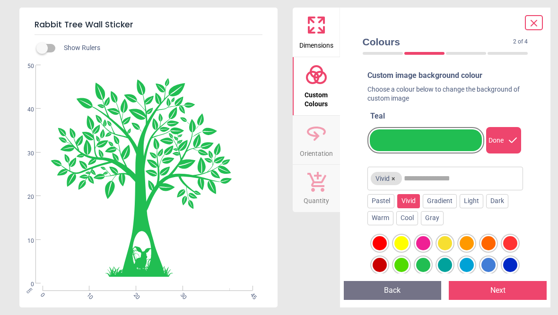
click at [449, 264] on div at bounding box center [445, 265] width 14 height 14
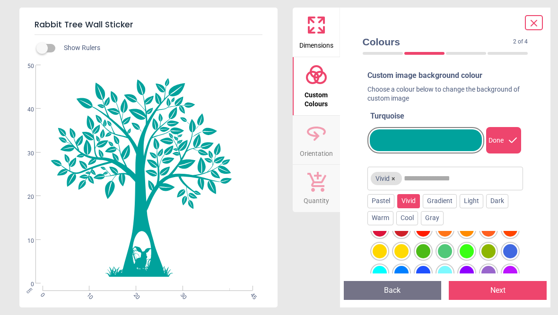
scroll to position [56, 0]
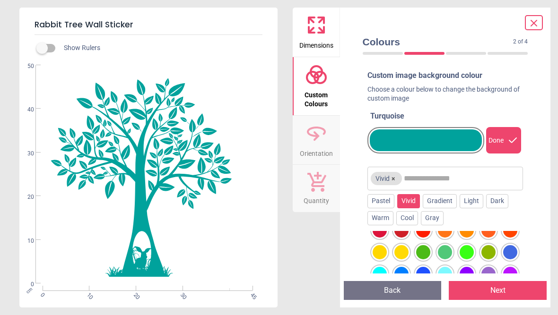
click at [423, 251] on div at bounding box center [423, 252] width 14 height 14
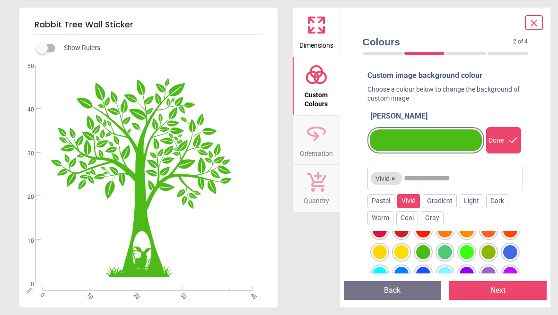
click at [448, 250] on div at bounding box center [445, 252] width 14 height 14
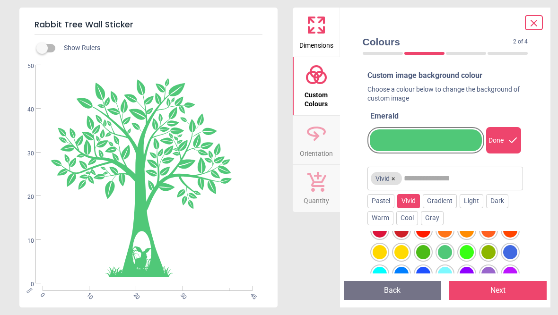
click at [471, 248] on div at bounding box center [466, 252] width 14 height 14
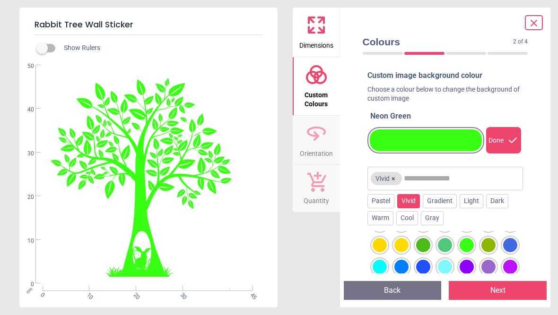
scroll to position [63, 0]
click at [491, 246] on div at bounding box center [488, 246] width 14 height 14
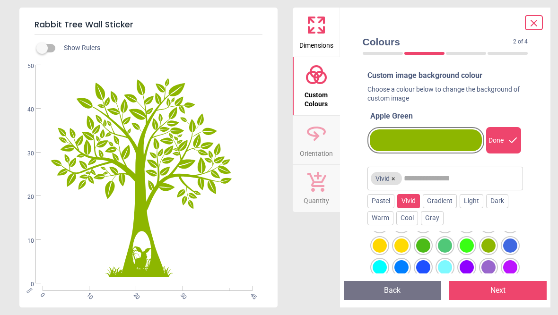
scroll to position [0, 0]
click at [537, 20] on icon at bounding box center [533, 22] width 11 height 11
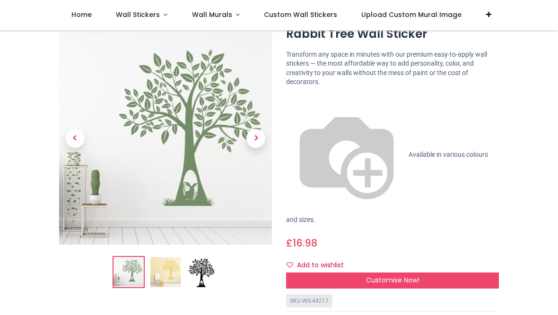
scroll to position [36, 0]
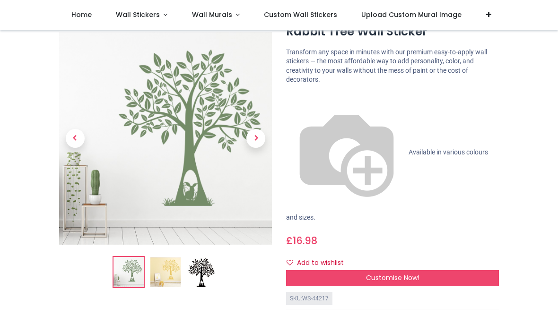
click at [471, 270] on div "Customise Now!" at bounding box center [392, 278] width 213 height 16
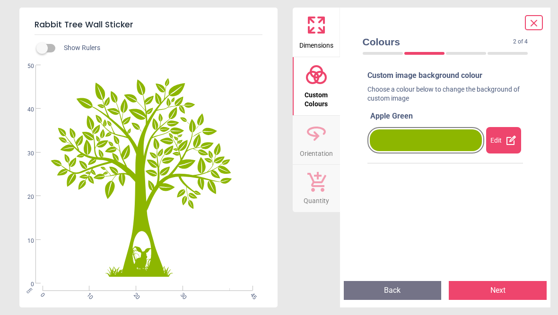
click at [508, 136] on icon at bounding box center [510, 140] width 11 height 11
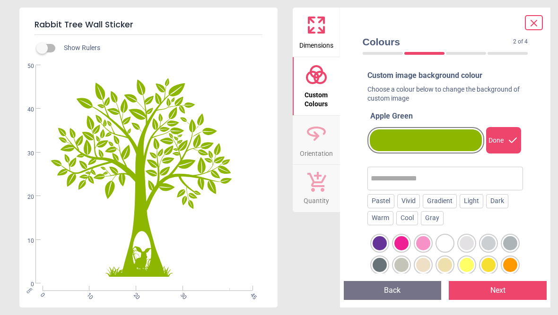
click at [386, 216] on div "Warm" at bounding box center [380, 218] width 26 height 14
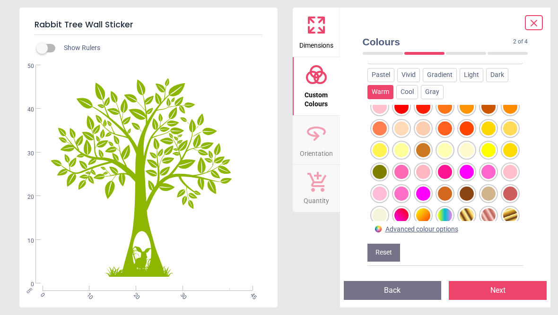
scroll to position [75, 0]
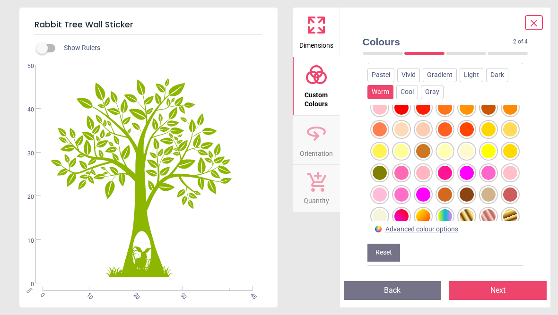
click at [381, 166] on div at bounding box center [379, 173] width 14 height 14
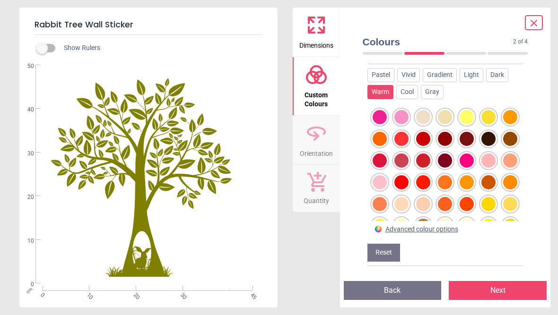
scroll to position [0, 0]
click at [413, 85] on div "Cool" at bounding box center [407, 92] width 22 height 14
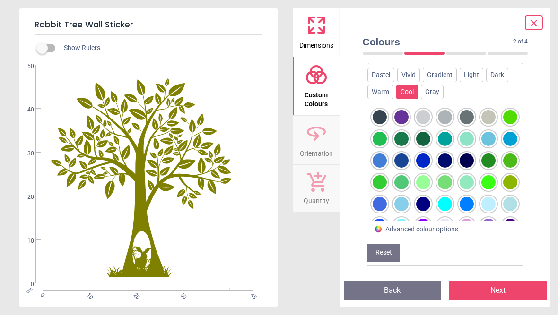
click at [513, 175] on div at bounding box center [510, 182] width 14 height 14
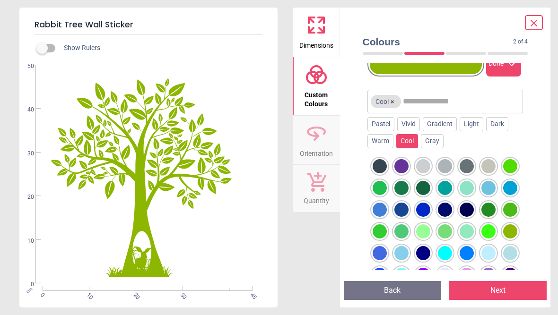
scroll to position [78, 0]
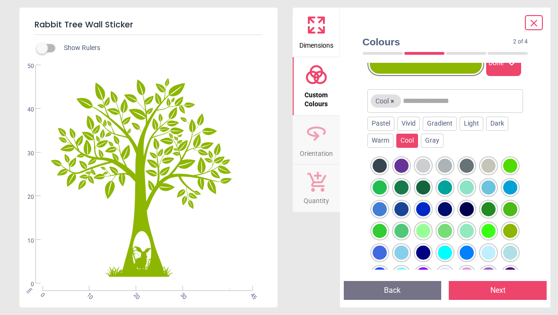
click at [446, 228] on div at bounding box center [445, 231] width 14 height 14
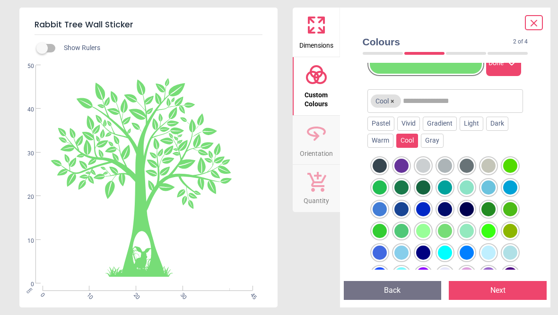
click at [426, 228] on div at bounding box center [423, 231] width 14 height 14
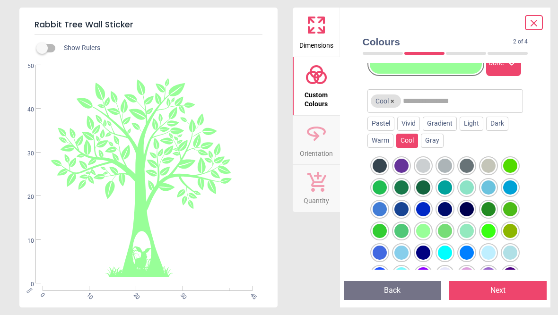
click at [382, 187] on div at bounding box center [379, 188] width 14 height 14
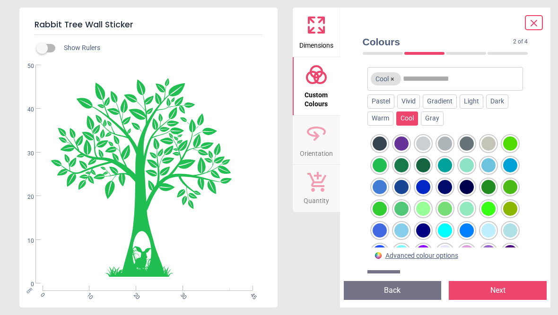
scroll to position [100, 0]
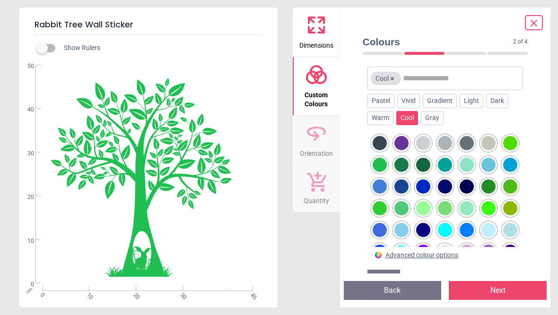
click at [383, 207] on div at bounding box center [379, 208] width 14 height 14
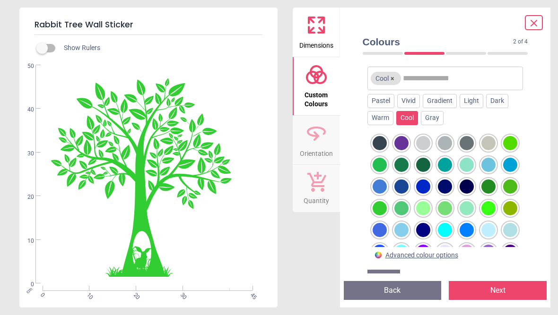
click at [405, 207] on div at bounding box center [401, 208] width 14 height 14
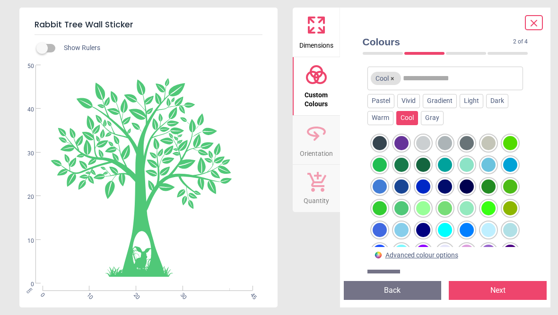
click at [428, 206] on div at bounding box center [423, 208] width 14 height 14
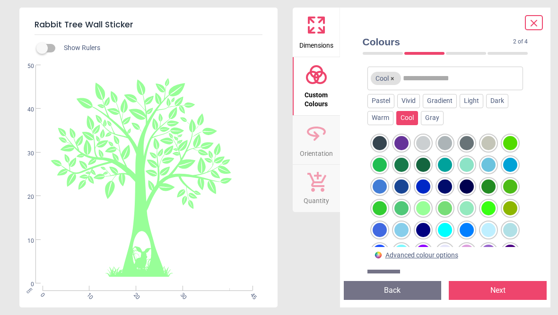
click at [449, 206] on div at bounding box center [445, 208] width 14 height 14
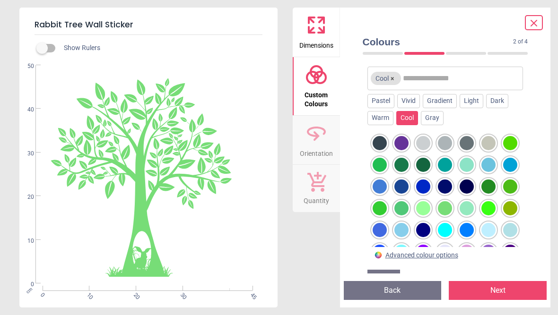
click at [492, 207] on div at bounding box center [488, 208] width 14 height 14
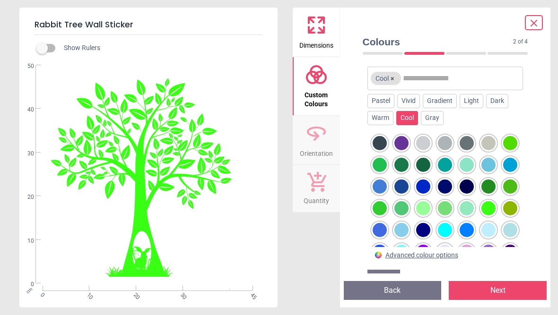
click at [512, 208] on div at bounding box center [510, 208] width 14 height 14
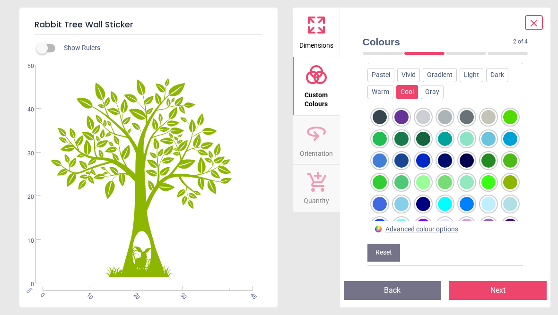
scroll to position [0, 0]
click at [513, 110] on div at bounding box center [510, 117] width 14 height 14
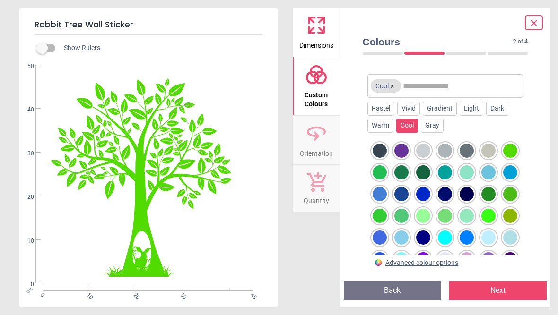
scroll to position [92, 0]
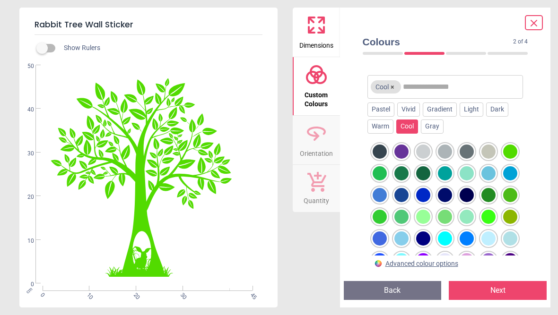
click at [441, 122] on div "Gray" at bounding box center [432, 127] width 23 height 14
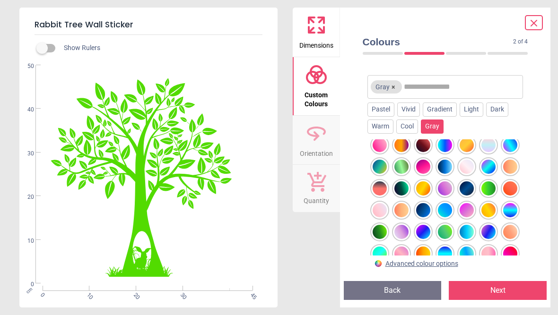
scroll to position [95, 0]
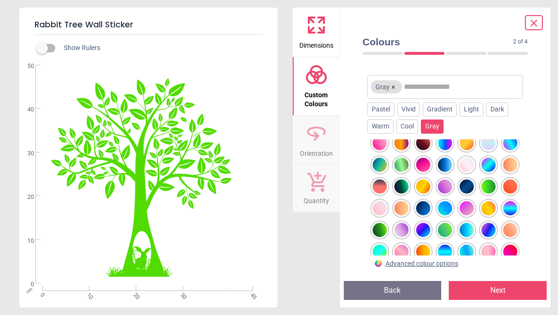
click at [449, 229] on div at bounding box center [445, 230] width 14 height 14
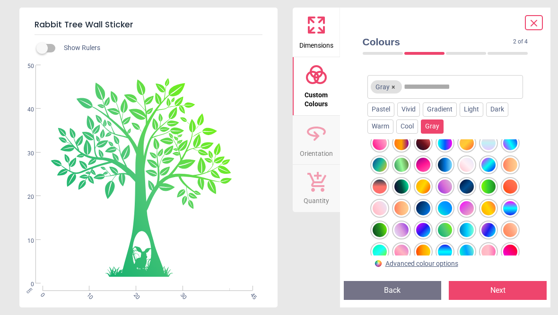
click at [380, 229] on div at bounding box center [379, 230] width 14 height 14
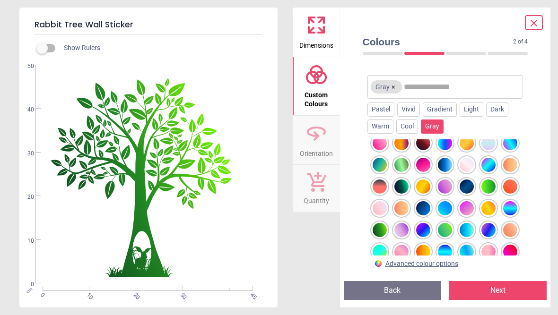
click at [404, 163] on div at bounding box center [401, 165] width 14 height 14
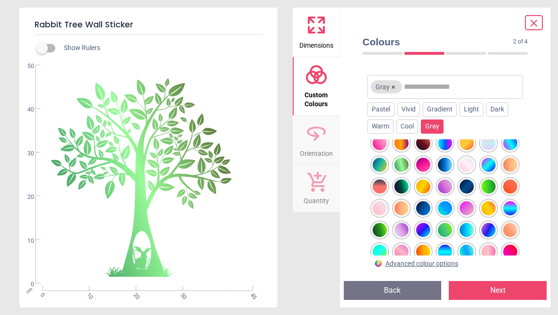
click at [381, 163] on div at bounding box center [379, 165] width 14 height 14
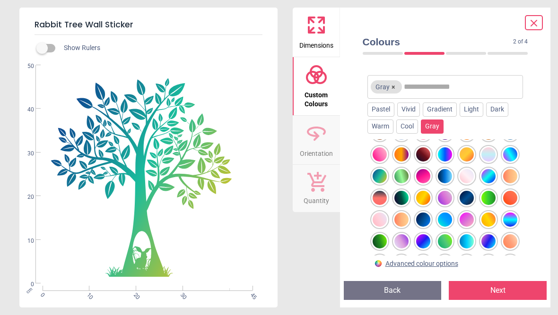
scroll to position [85, 0]
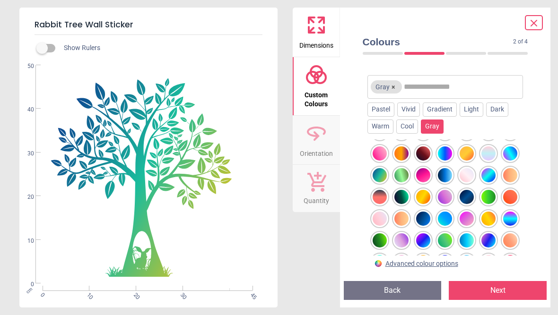
click at [443, 241] on div at bounding box center [445, 240] width 14 height 14
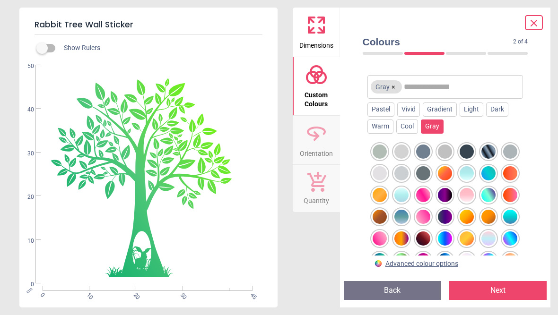
scroll to position [0, 0]
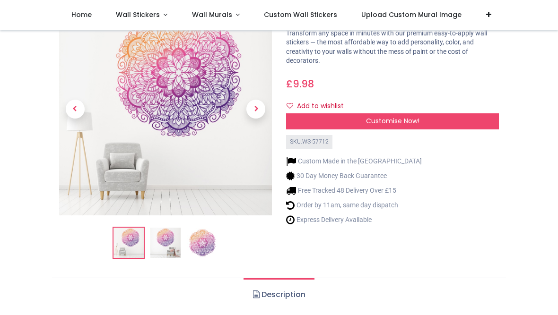
scroll to position [51, 0]
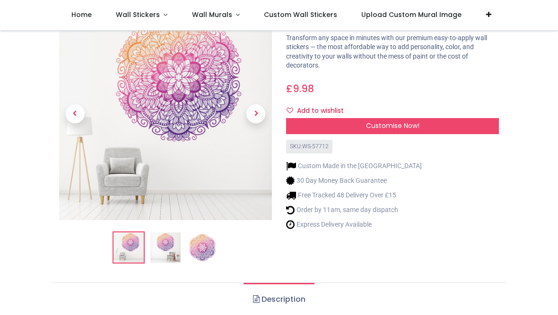
click at [462, 129] on div "Customise Now!" at bounding box center [392, 126] width 213 height 16
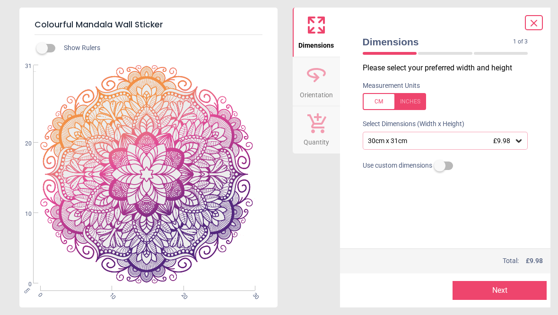
click at [518, 147] on div "30cm x 31cm £9.98" at bounding box center [445, 141] width 165 height 18
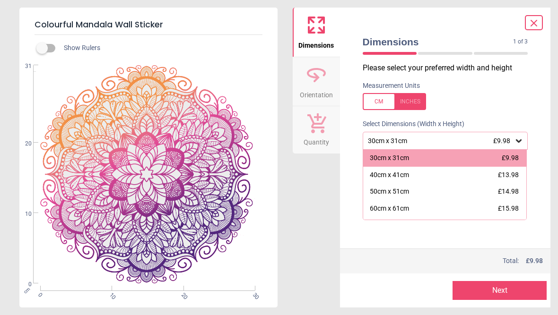
click at [513, 175] on span "£13.98" at bounding box center [508, 175] width 21 height 8
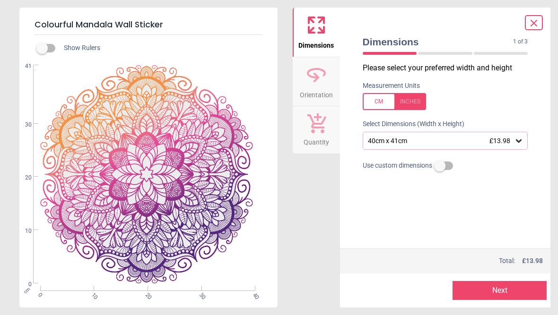
click at [525, 294] on button "Next" at bounding box center [499, 290] width 94 height 19
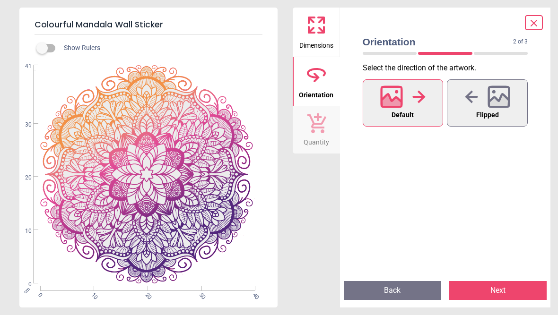
click at [502, 293] on button "Next" at bounding box center [498, 290] width 98 height 19
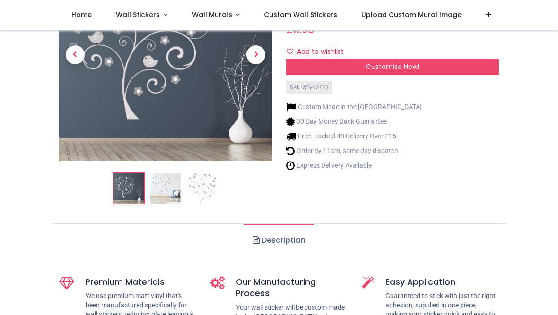
scroll to position [112, 0]
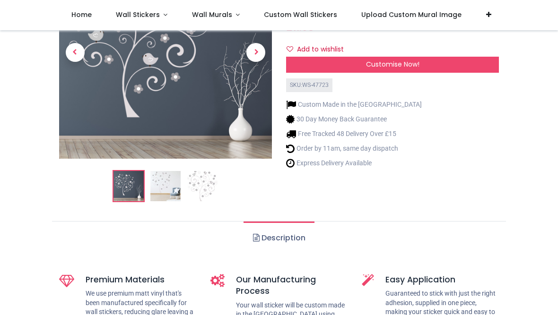
click at [466, 62] on div "Customise Now!" at bounding box center [392, 65] width 213 height 16
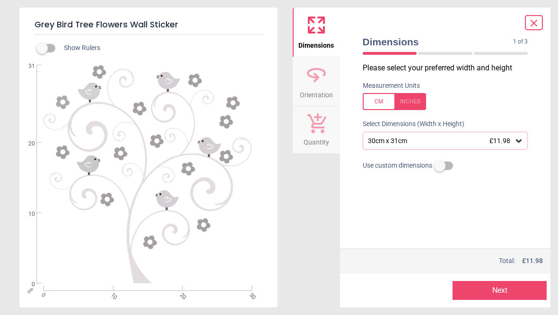
click at [520, 144] on icon at bounding box center [518, 140] width 9 height 9
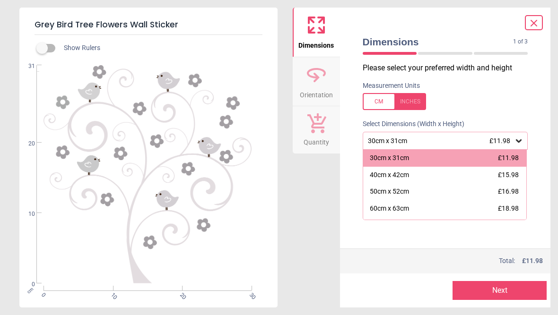
click at [467, 176] on div "40cm x 42cm £15.98" at bounding box center [445, 175] width 164 height 17
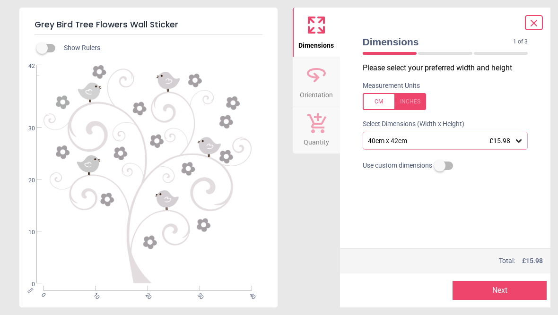
click at [517, 294] on button "Next" at bounding box center [499, 290] width 94 height 19
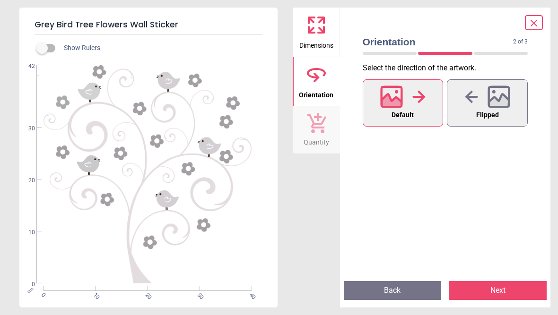
click at [518, 294] on button "Next" at bounding box center [498, 290] width 98 height 19
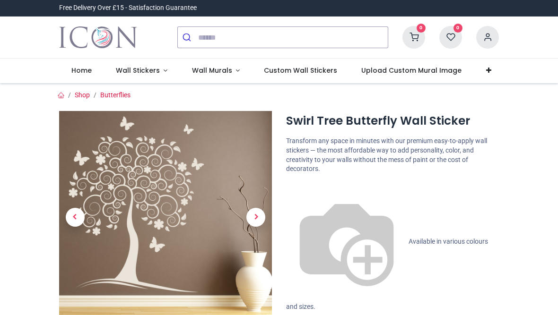
click at [259, 217] on span "Next" at bounding box center [255, 217] width 19 height 19
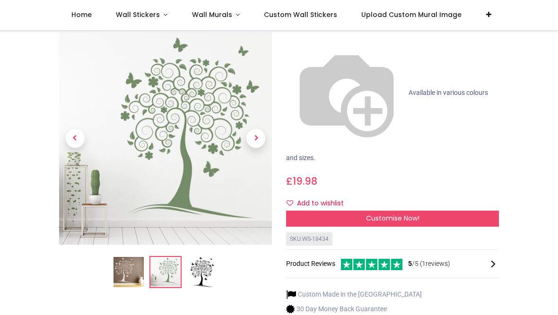
scroll to position [100, 0]
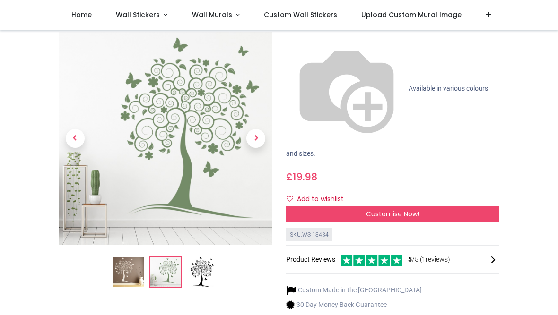
click at [471, 207] on div "Customise Now!" at bounding box center [392, 215] width 213 height 16
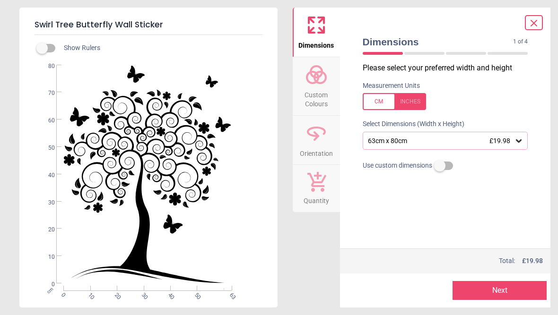
click at [524, 137] on div "63cm x 80cm £19.98" at bounding box center [445, 141] width 165 height 18
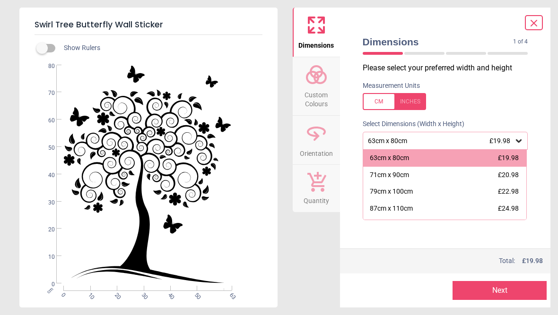
scroll to position [0, 0]
click at [464, 156] on div "63cm x 80cm £19.98" at bounding box center [445, 158] width 164 height 17
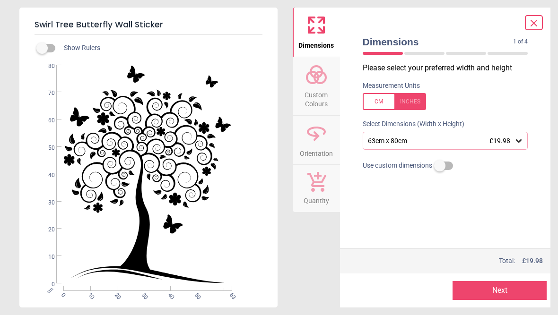
click at [518, 292] on button "Next" at bounding box center [499, 290] width 94 height 19
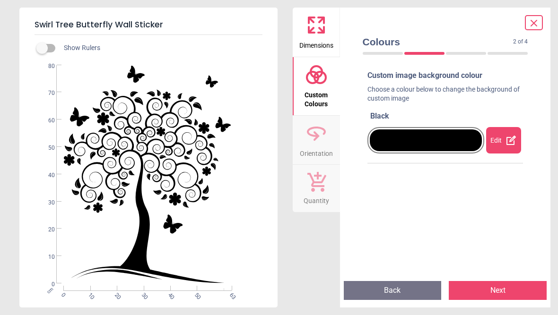
click at [509, 139] on icon at bounding box center [510, 140] width 11 height 11
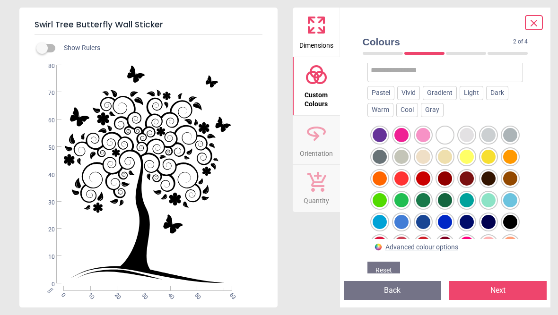
scroll to position [109, 0]
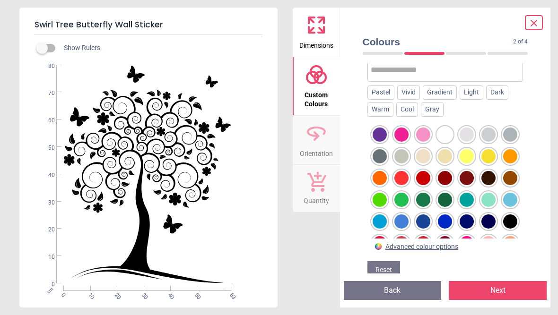
click at [452, 200] on div at bounding box center [445, 200] width 14 height 14
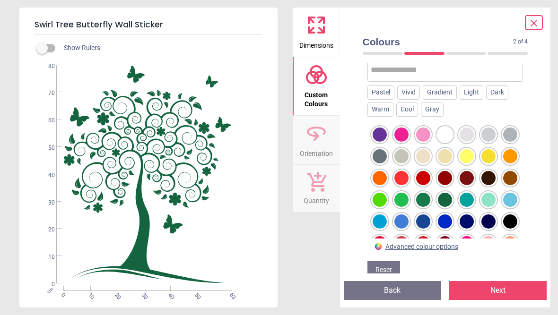
click at [426, 200] on div at bounding box center [423, 200] width 14 height 14
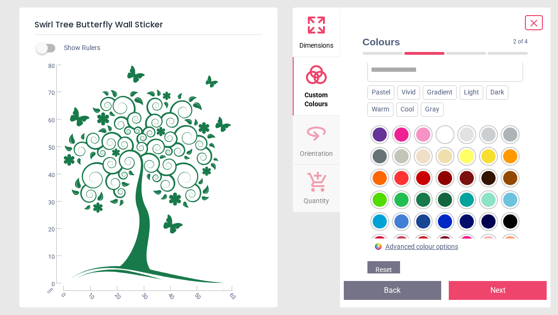
click at [429, 196] on div at bounding box center [423, 200] width 14 height 14
click at [424, 196] on div at bounding box center [423, 200] width 14 height 14
click at [405, 199] on div at bounding box center [401, 200] width 14 height 14
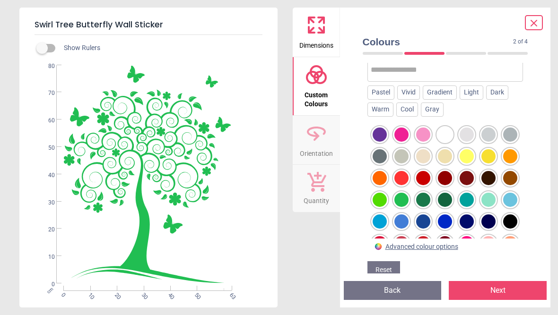
click at [387, 196] on div at bounding box center [379, 200] width 14 height 14
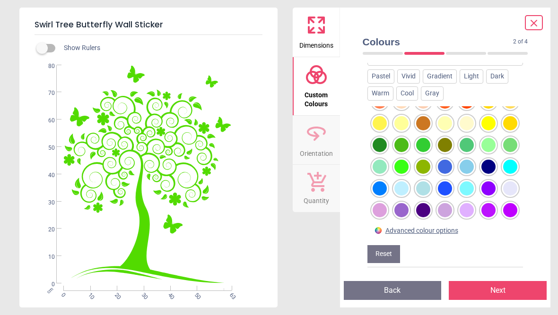
scroll to position [170, 0]
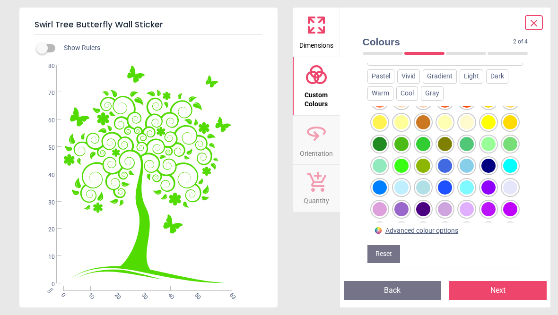
click at [429, 164] on div at bounding box center [423, 166] width 14 height 14
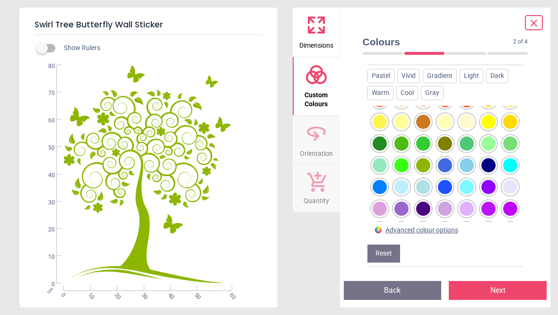
scroll to position [125, 0]
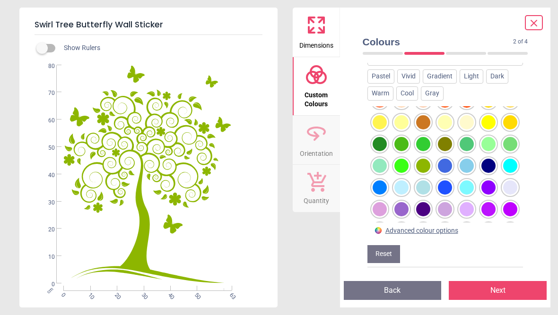
click at [448, 142] on div at bounding box center [445, 144] width 14 height 14
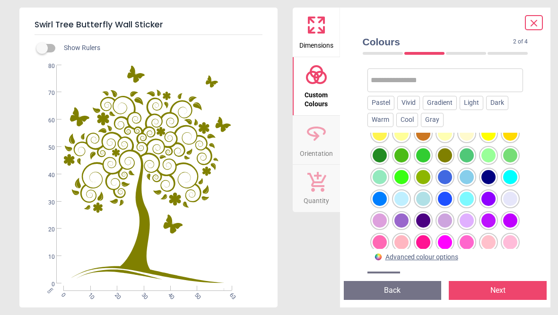
scroll to position [186, 0]
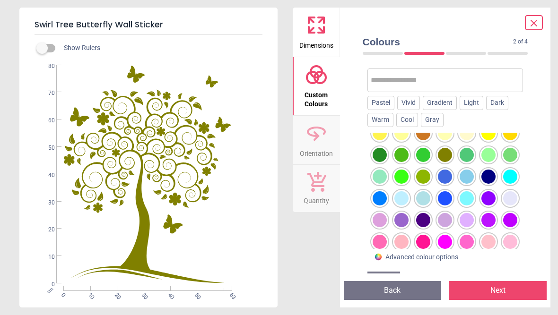
click at [513, 153] on div at bounding box center [510, 155] width 14 height 14
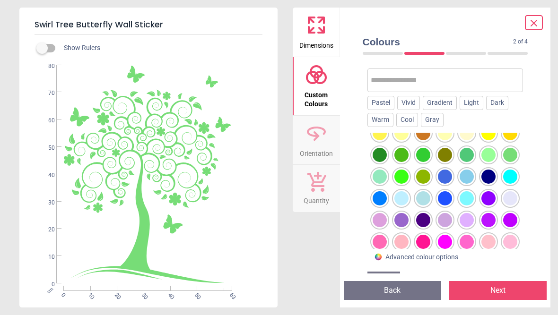
click at [495, 153] on div at bounding box center [488, 155] width 14 height 14
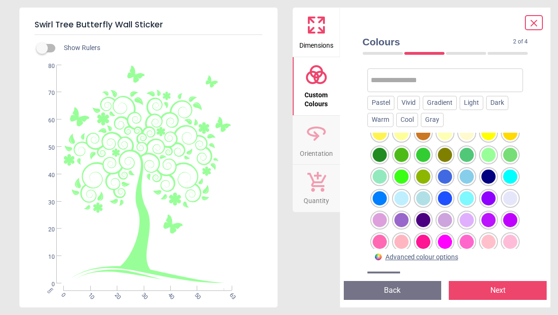
click at [470, 155] on div at bounding box center [466, 155] width 14 height 14
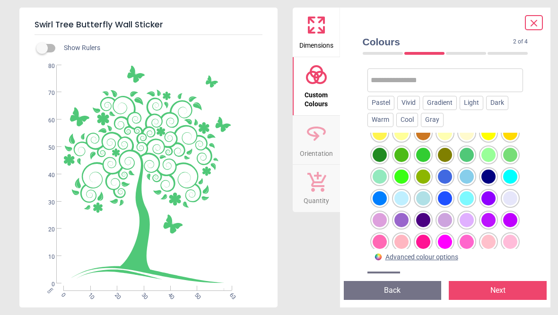
click at [430, 148] on div at bounding box center [423, 155] width 14 height 14
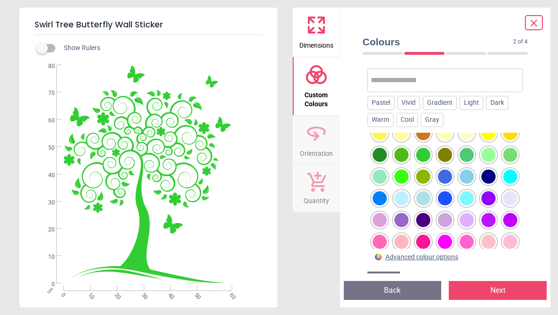
click at [402, 155] on div at bounding box center [401, 155] width 14 height 14
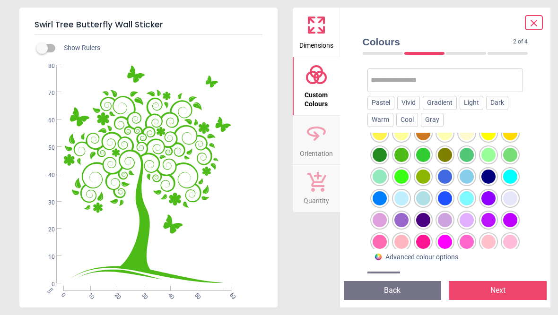
click at [383, 154] on div at bounding box center [379, 155] width 14 height 14
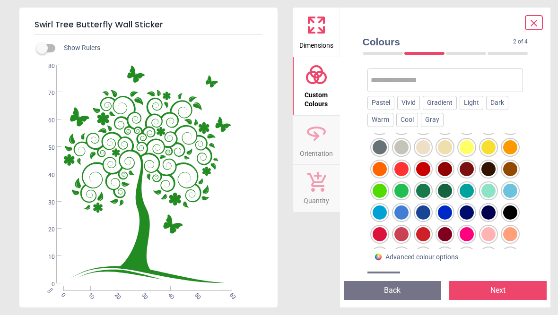
scroll to position [18, 0]
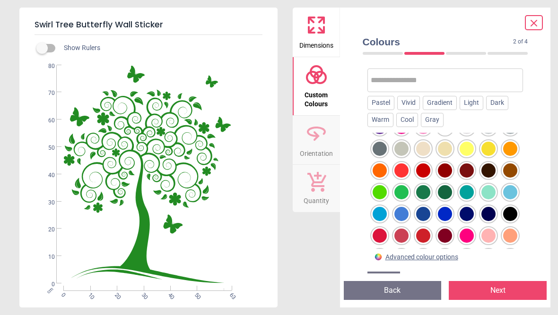
click at [452, 192] on div at bounding box center [445, 192] width 14 height 14
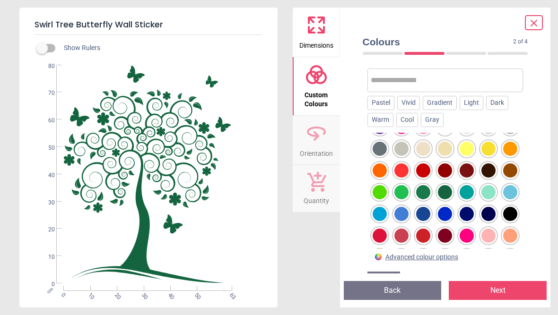
click at [426, 193] on div at bounding box center [423, 192] width 14 height 14
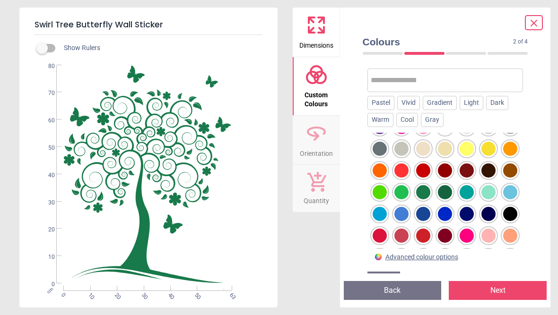
click at [427, 190] on div at bounding box center [423, 192] width 14 height 14
click at [404, 191] on div at bounding box center [401, 192] width 14 height 14
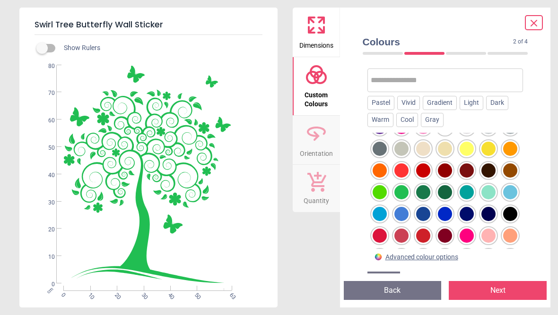
click at [381, 188] on div at bounding box center [379, 192] width 14 height 14
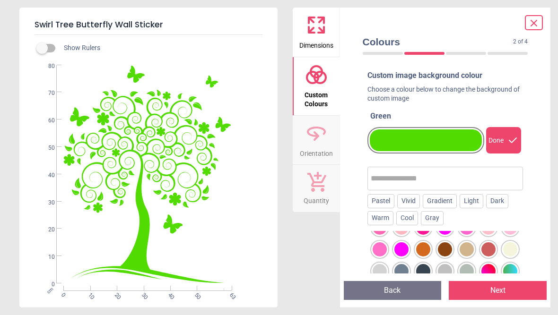
scroll to position [0, 0]
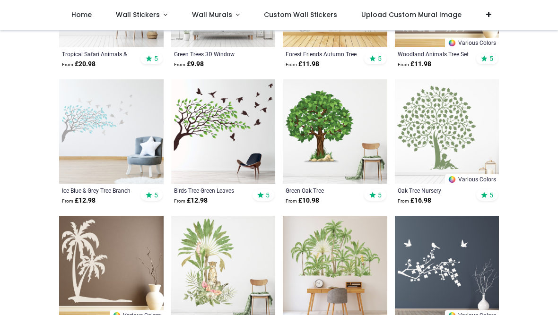
scroll to position [693, 0]
click at [473, 138] on img at bounding box center [447, 131] width 104 height 104
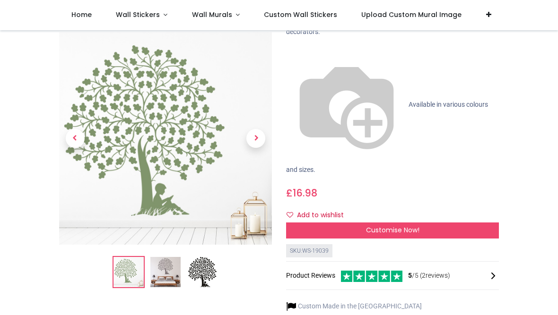
scroll to position [83, 0]
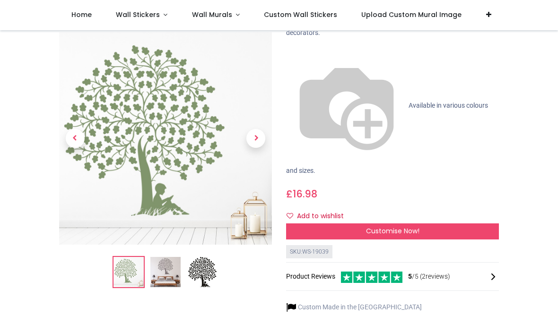
click at [169, 258] on img at bounding box center [165, 273] width 30 height 30
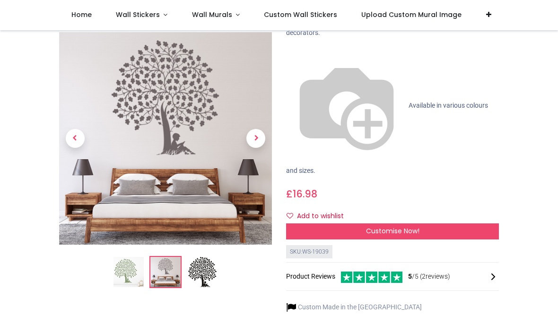
click at [210, 258] on img at bounding box center [202, 273] width 30 height 30
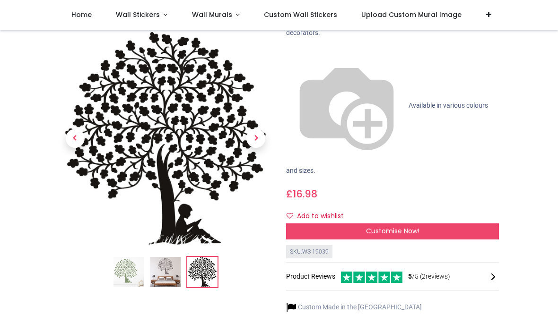
click at [128, 258] on img at bounding box center [128, 273] width 30 height 30
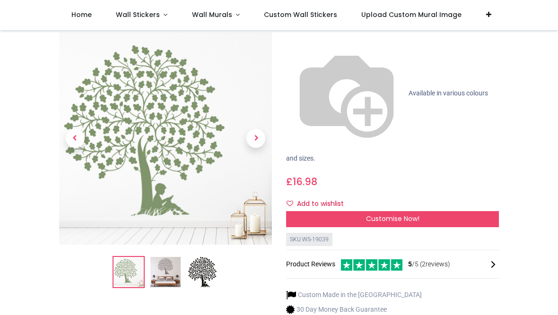
scroll to position [95, 0]
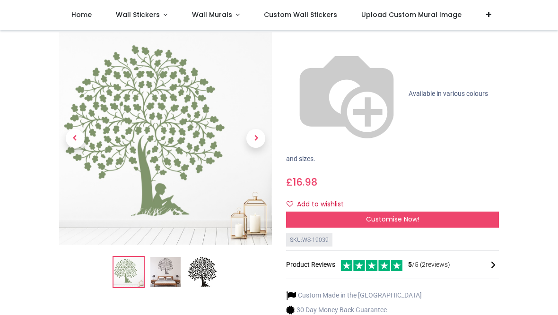
click at [483, 212] on div "Customise Now!" at bounding box center [392, 220] width 213 height 16
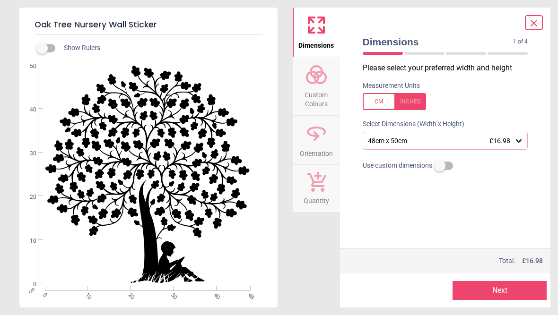
click at [524, 142] on div "48cm x 50cm £16.98" at bounding box center [445, 141] width 165 height 18
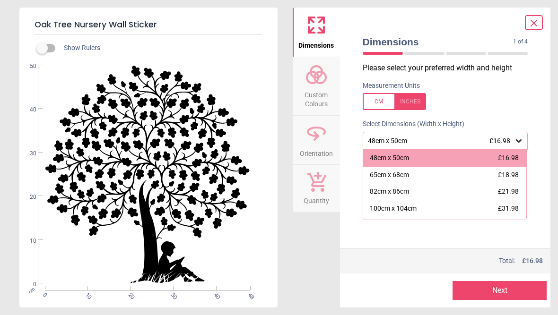
click at [539, 176] on div "Dimensions 1 of 4 1 of 5 Please select your preferred width and height Measurem…" at bounding box center [445, 158] width 211 height 300
click at [536, 164] on div "Dimensions 1 of 4 1 of 5 Please select your preferred width and height Measurem…" at bounding box center [445, 158] width 211 height 300
click at [504, 158] on span "£16.98" at bounding box center [508, 158] width 21 height 8
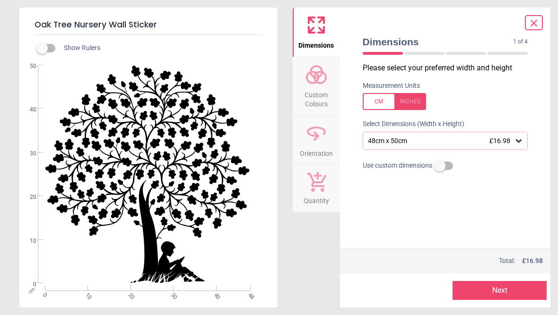
click at [509, 292] on button "Next" at bounding box center [499, 290] width 94 height 19
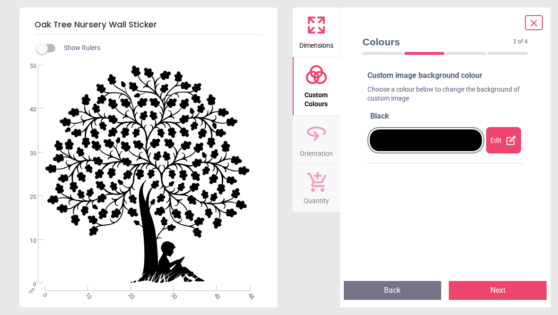
click at [505, 140] on div "Edit" at bounding box center [503, 140] width 35 height 26
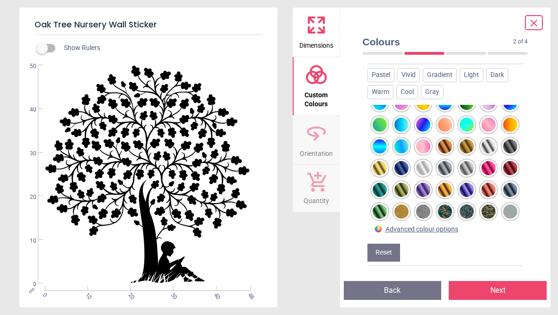
scroll to position [512, 0]
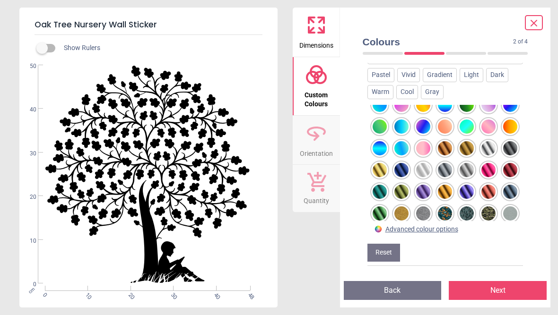
click at [381, 120] on div at bounding box center [379, 127] width 14 height 14
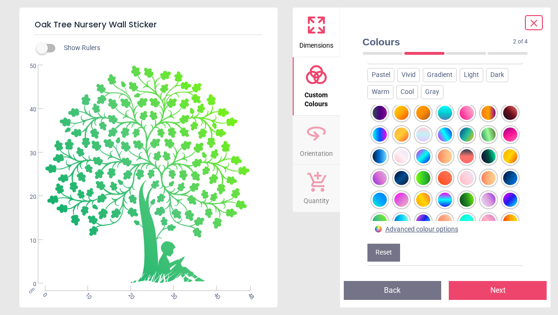
scroll to position [417, 0]
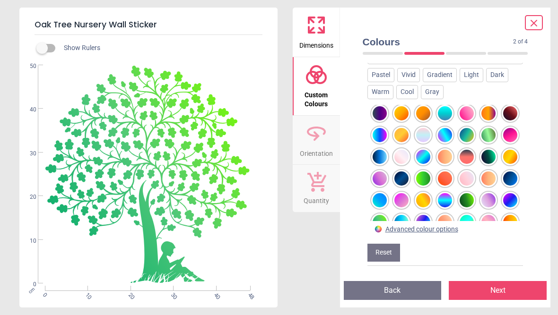
click at [425, 172] on div at bounding box center [423, 179] width 14 height 14
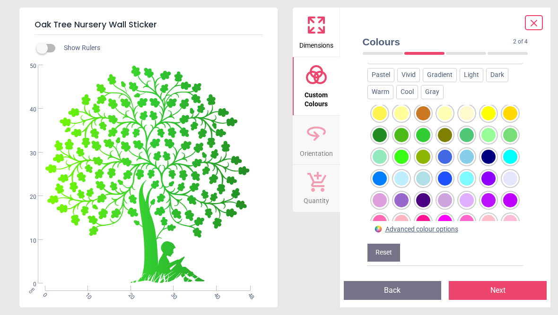
scroll to position [177, 0]
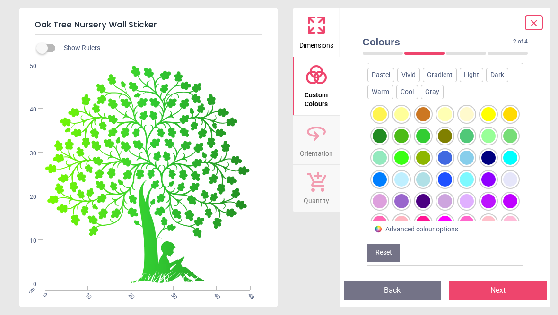
click at [430, 151] on div at bounding box center [423, 158] width 14 height 14
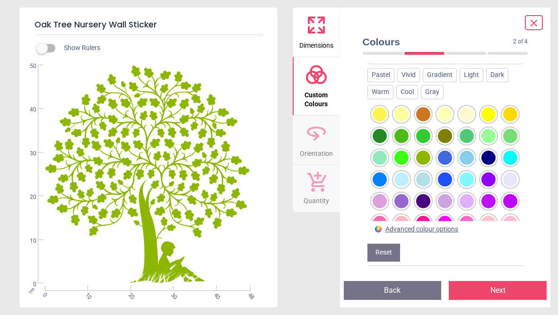
click at [405, 151] on div at bounding box center [401, 158] width 14 height 14
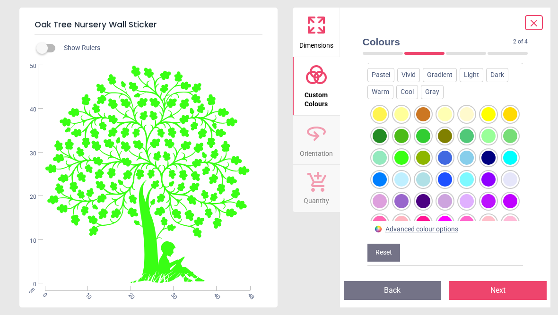
click at [382, 151] on div at bounding box center [379, 158] width 14 height 14
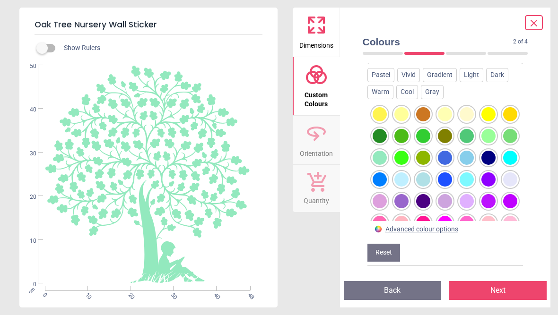
click at [513, 129] on div at bounding box center [510, 136] width 14 height 14
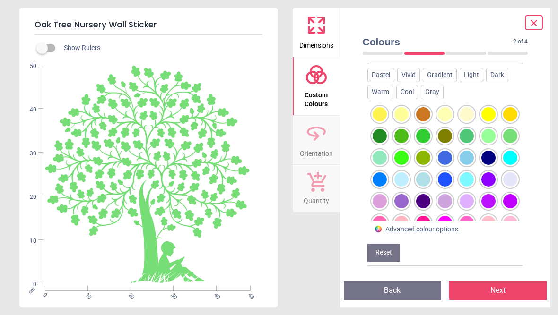
click at [492, 129] on div at bounding box center [488, 136] width 14 height 14
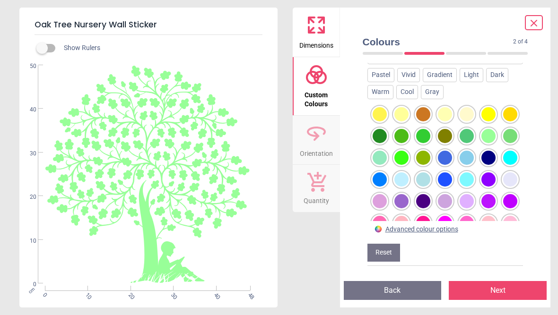
click at [469, 129] on div at bounding box center [466, 136] width 14 height 14
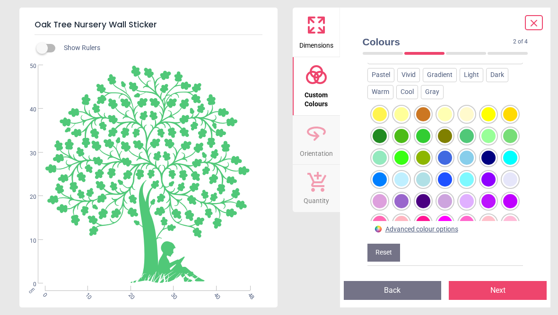
click at [445, 129] on div at bounding box center [445, 136] width 14 height 14
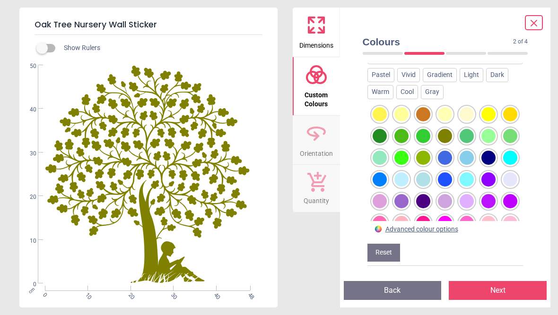
click at [424, 129] on div at bounding box center [423, 136] width 14 height 14
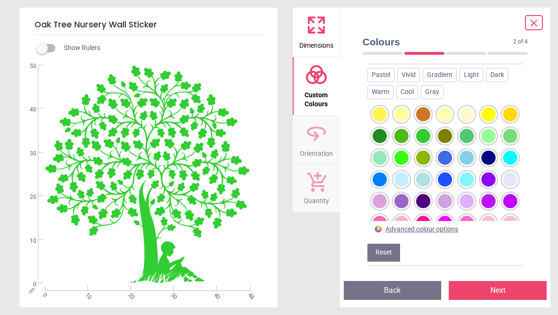
click at [403, 129] on div at bounding box center [401, 136] width 14 height 14
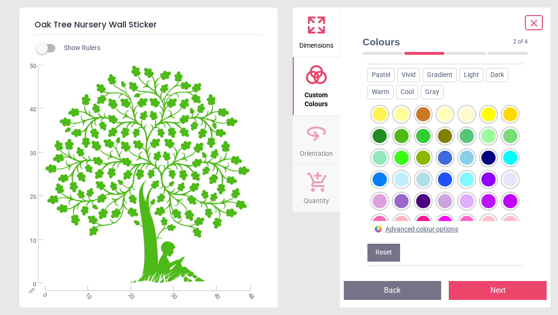
click at [382, 129] on div at bounding box center [379, 136] width 14 height 14
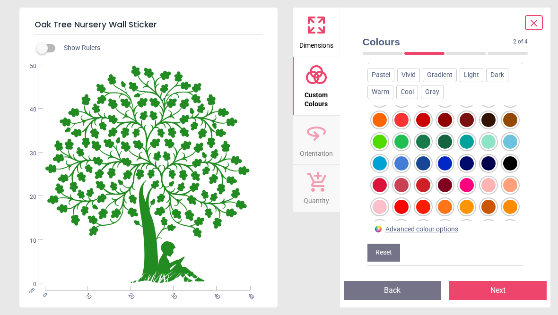
scroll to position [37, 0]
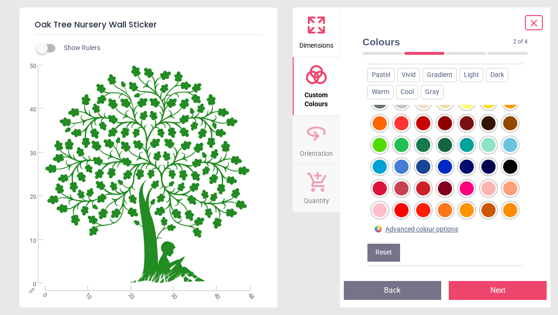
click at [427, 138] on div at bounding box center [423, 145] width 14 height 14
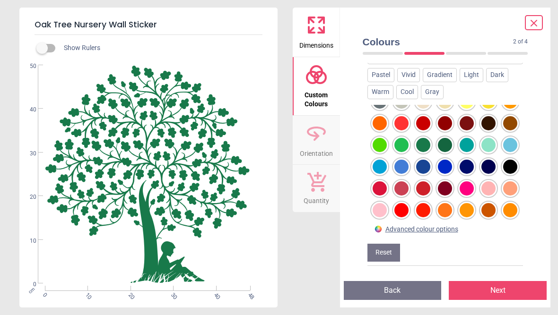
click at [448, 138] on div at bounding box center [445, 145] width 14 height 14
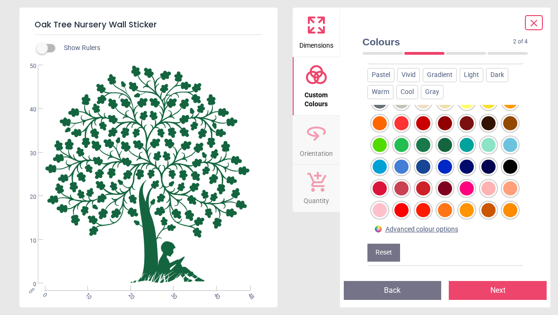
click at [403, 138] on div at bounding box center [401, 145] width 14 height 14
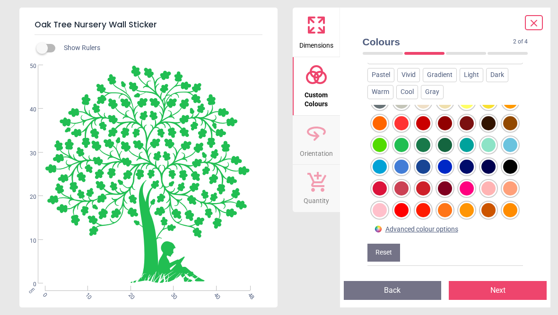
click at [383, 138] on div at bounding box center [379, 145] width 14 height 14
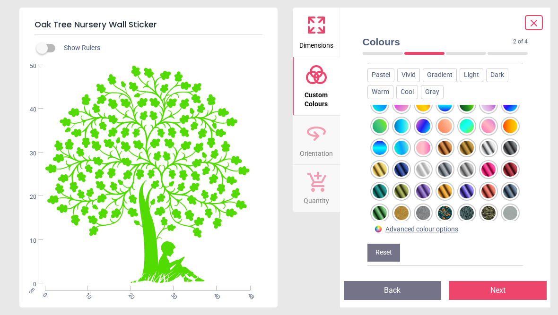
scroll to position [512, 0]
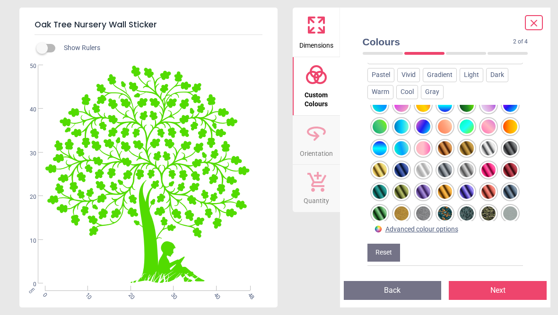
click at [518, 183] on div at bounding box center [510, 191] width 17 height 17
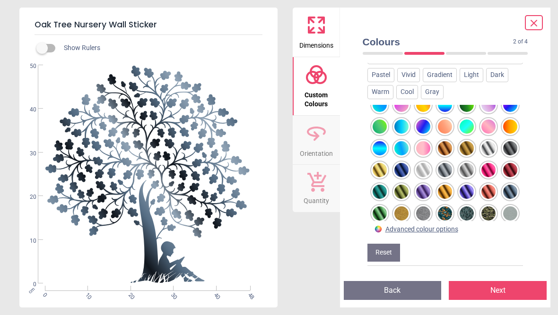
click at [456, 227] on div "Advanced colour options" at bounding box center [421, 229] width 73 height 9
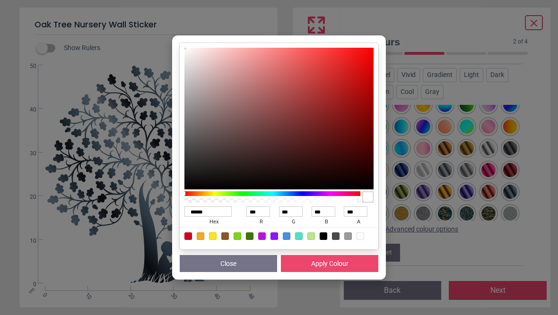
click at [246, 238] on div at bounding box center [250, 237] width 8 height 8
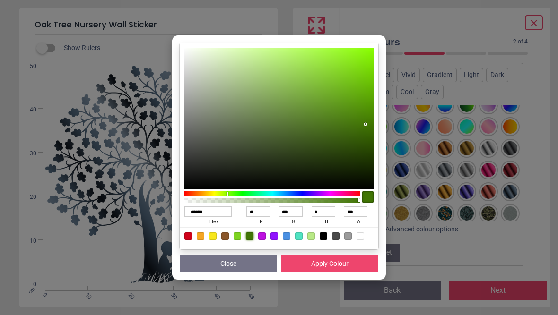
type input "******"
type input "**"
type input "***"
type input "*"
click at [253, 238] on div at bounding box center [250, 237] width 8 height 8
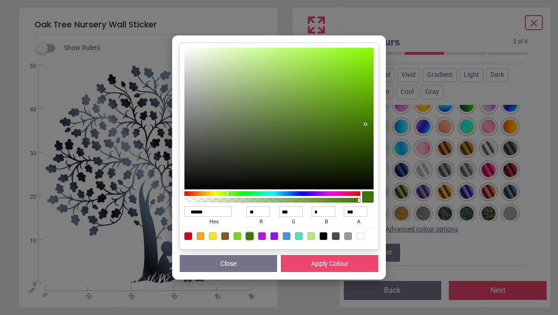
click at [250, 226] on label "r" at bounding box center [261, 222] width 30 height 10
click at [250, 217] on input "**" at bounding box center [258, 212] width 24 height 10
click at [238, 236] on div at bounding box center [237, 237] width 8 height 8
type input "******"
type input "***"
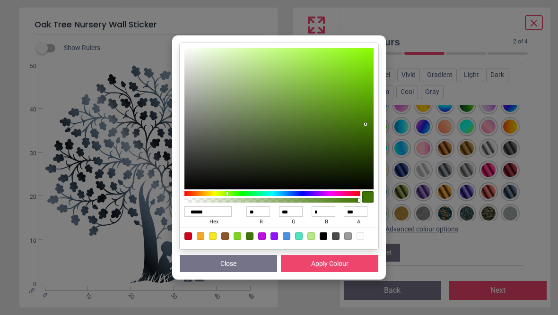
type input "***"
type input "**"
click at [252, 235] on div at bounding box center [250, 237] width 8 height 8
type input "******"
type input "**"
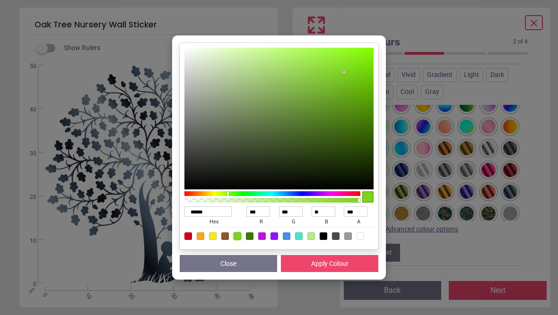
type input "***"
type input "*"
click at [355, 262] on button "Apply Colour" at bounding box center [329, 263] width 97 height 17
